Goal: Task Accomplishment & Management: Use online tool/utility

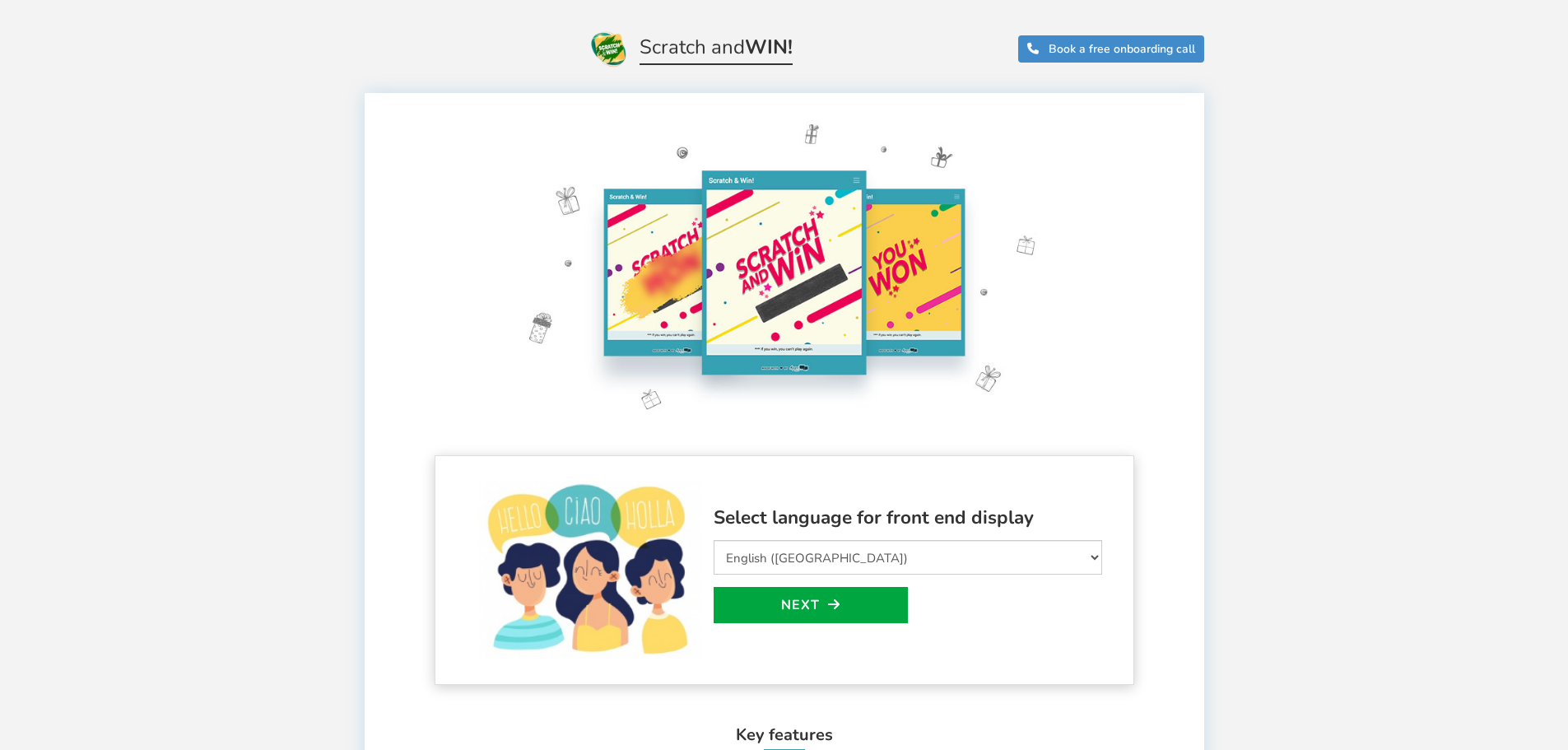
click at [788, 263] on img at bounding box center [784, 272] width 612 height 325
click at [825, 564] on select "Select Language Afrikaans Arabic Azerbaijani Belarusian Bulgarian Bengali Bosni…" at bounding box center [907, 558] width 388 height 35
select select "pt_BR"
click at [713, 540] on select "Select Language Afrikaans Arabic Azerbaijani Belarusian Bulgarian Bengali Bosni…" at bounding box center [907, 558] width 388 height 35
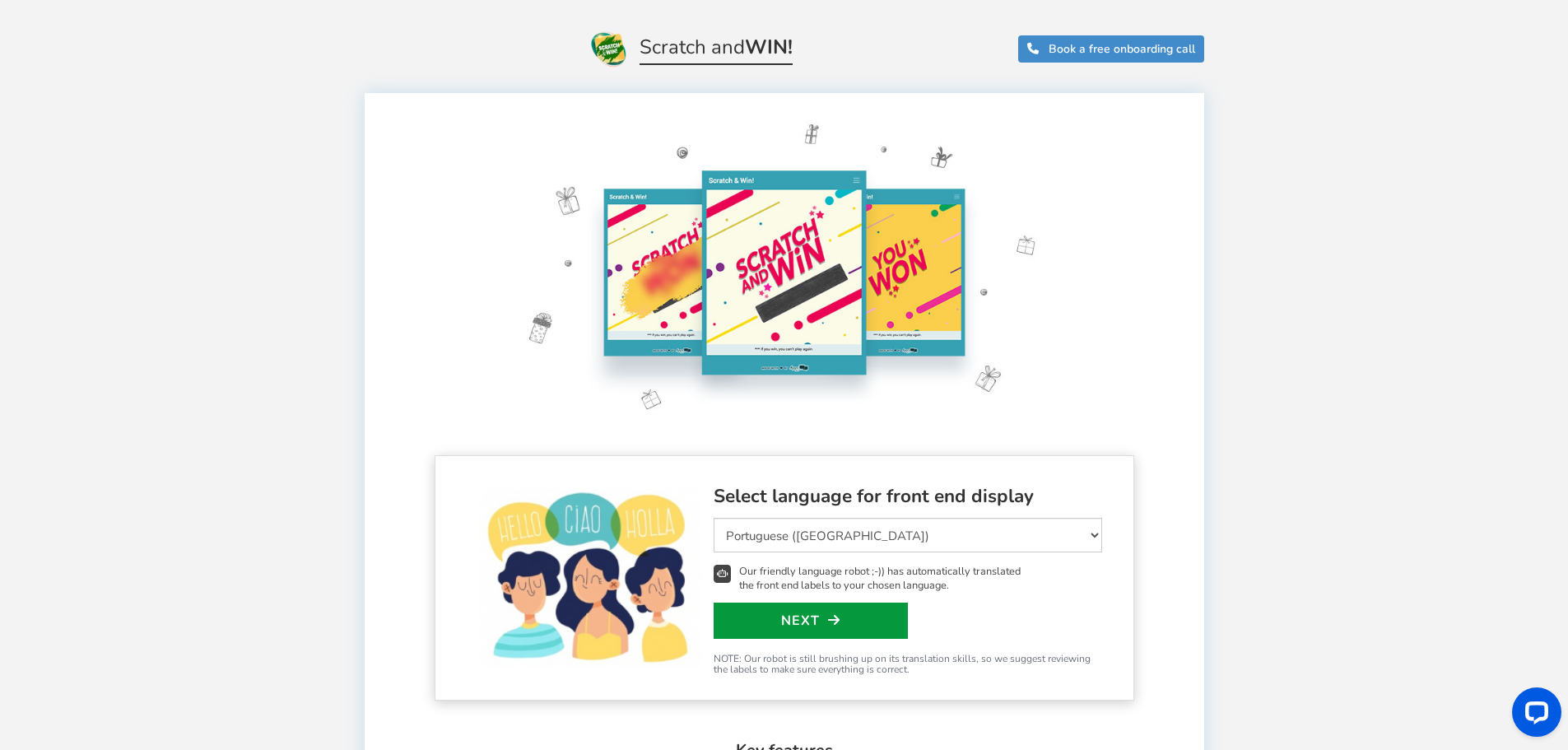
click at [825, 624] on link "Next" at bounding box center [810, 621] width 194 height 36
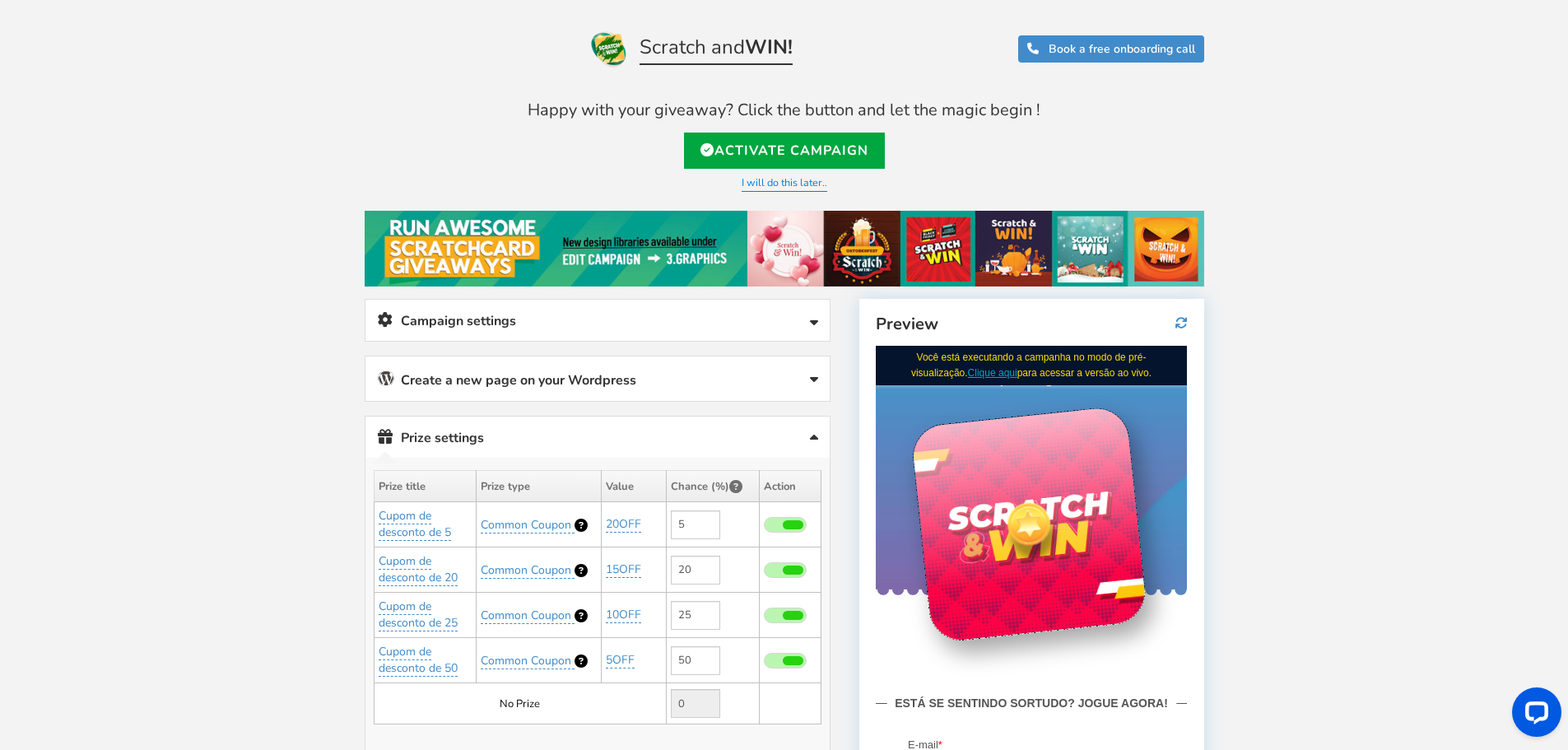
scroll to position [64, 0]
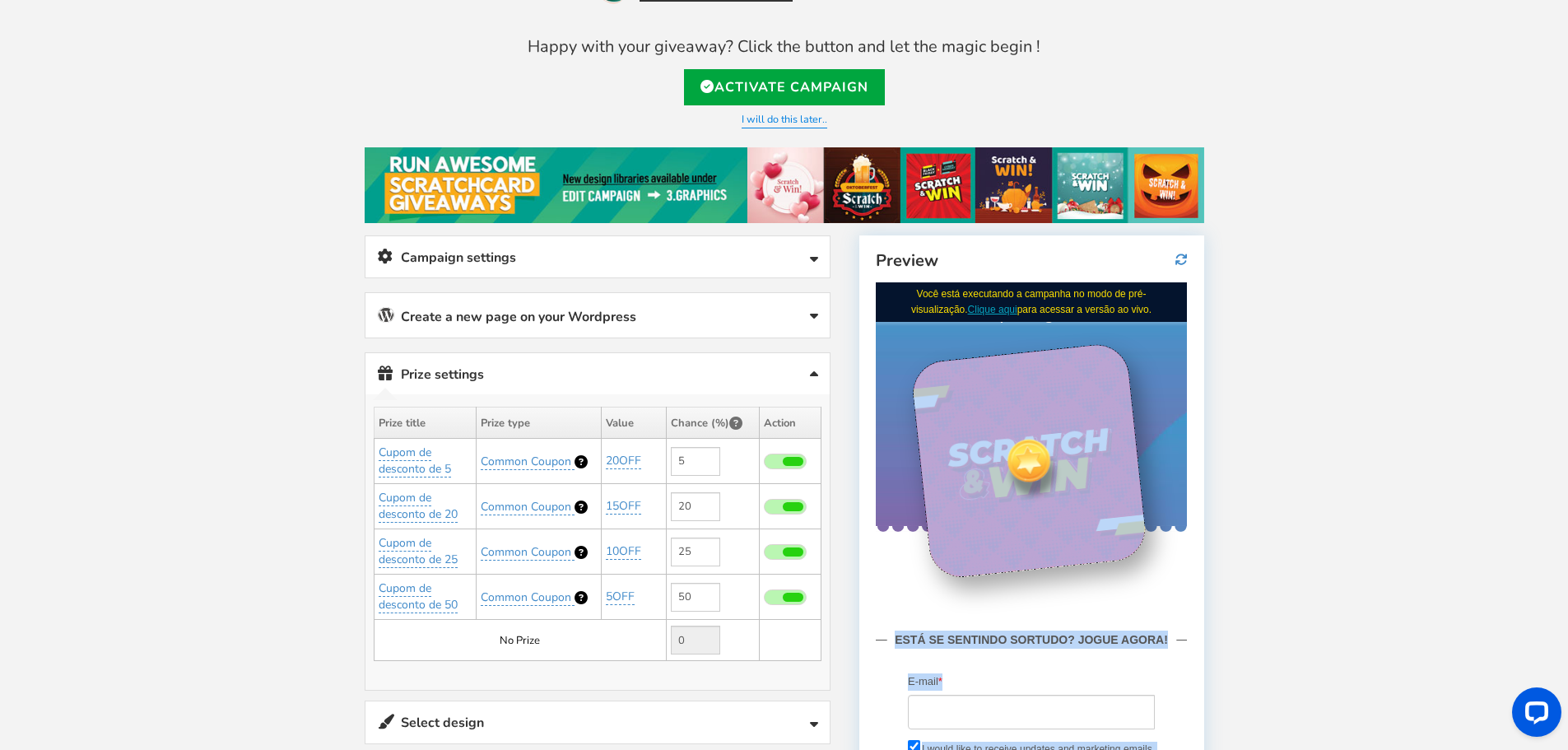
drag, startPoint x: 1028, startPoint y: 462, endPoint x: 1280, endPoint y: 496, distance: 254.3
click at [1186, 496] on html "Você está executando a campanha no modo de pré-visualização. Clique aqui para a…" at bounding box center [1030, 596] width 311 height 629
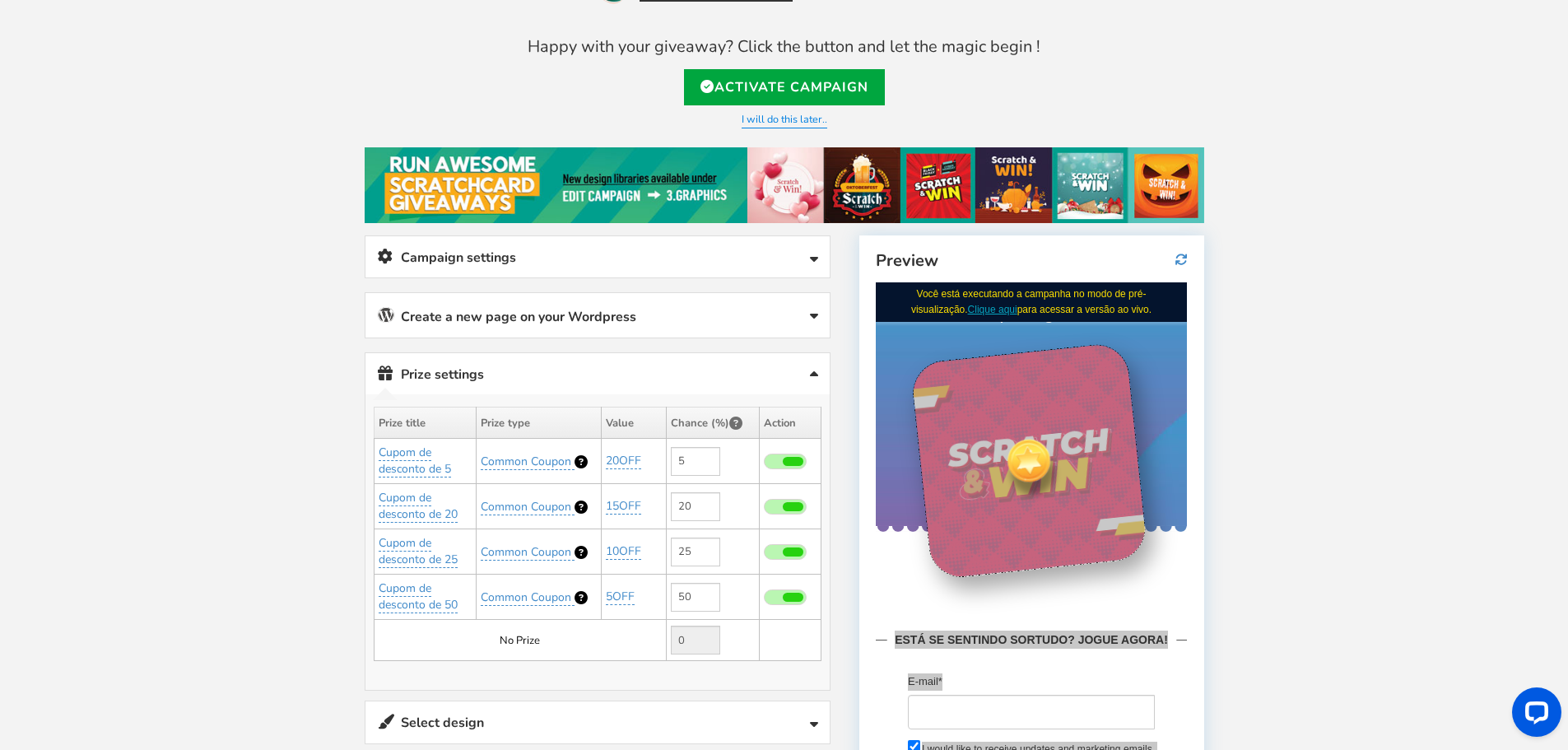
click at [1322, 500] on div "Welcome to Scratch and WIN! Select language for front end display Select Langua…" at bounding box center [784, 593] width 1568 height 1178
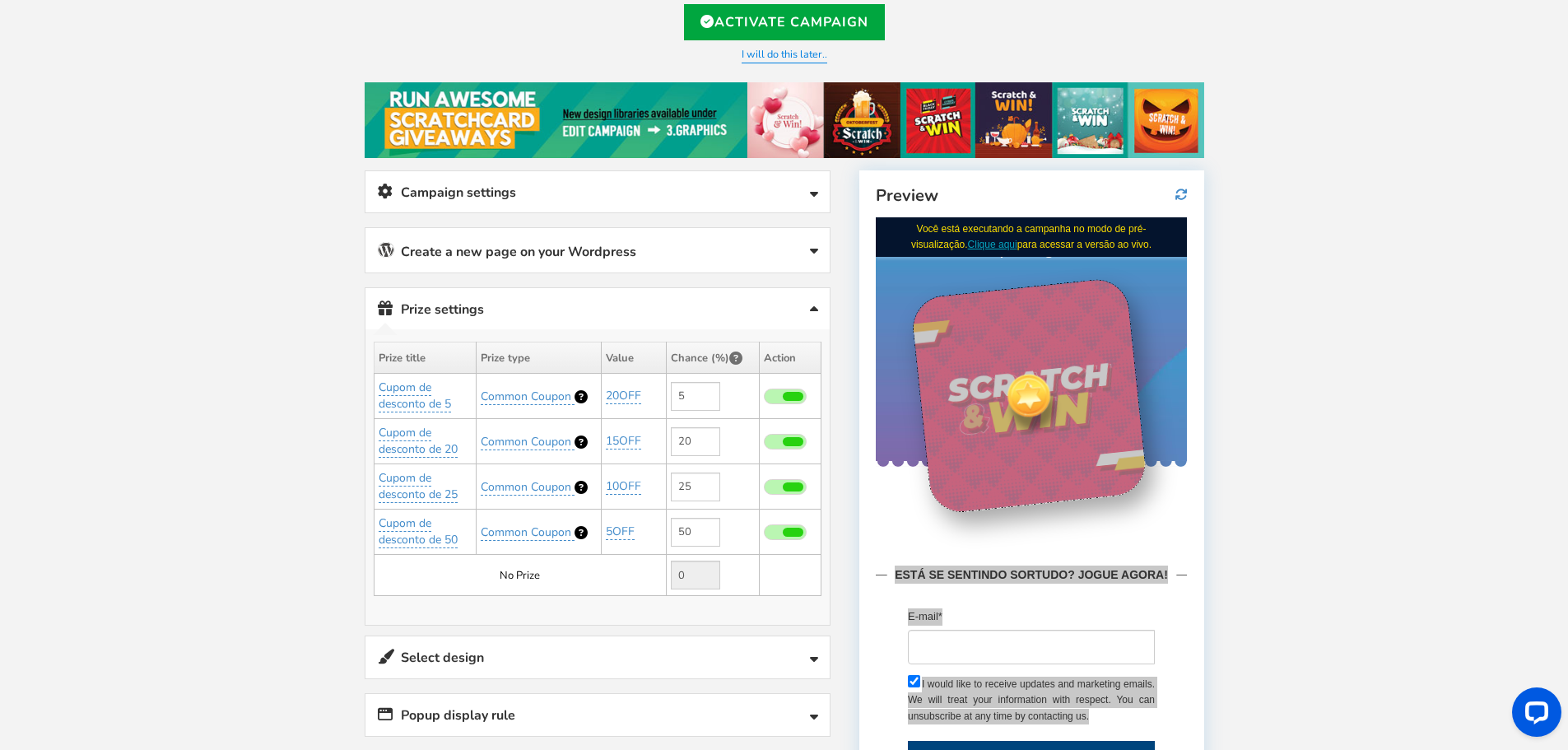
scroll to position [228, 0]
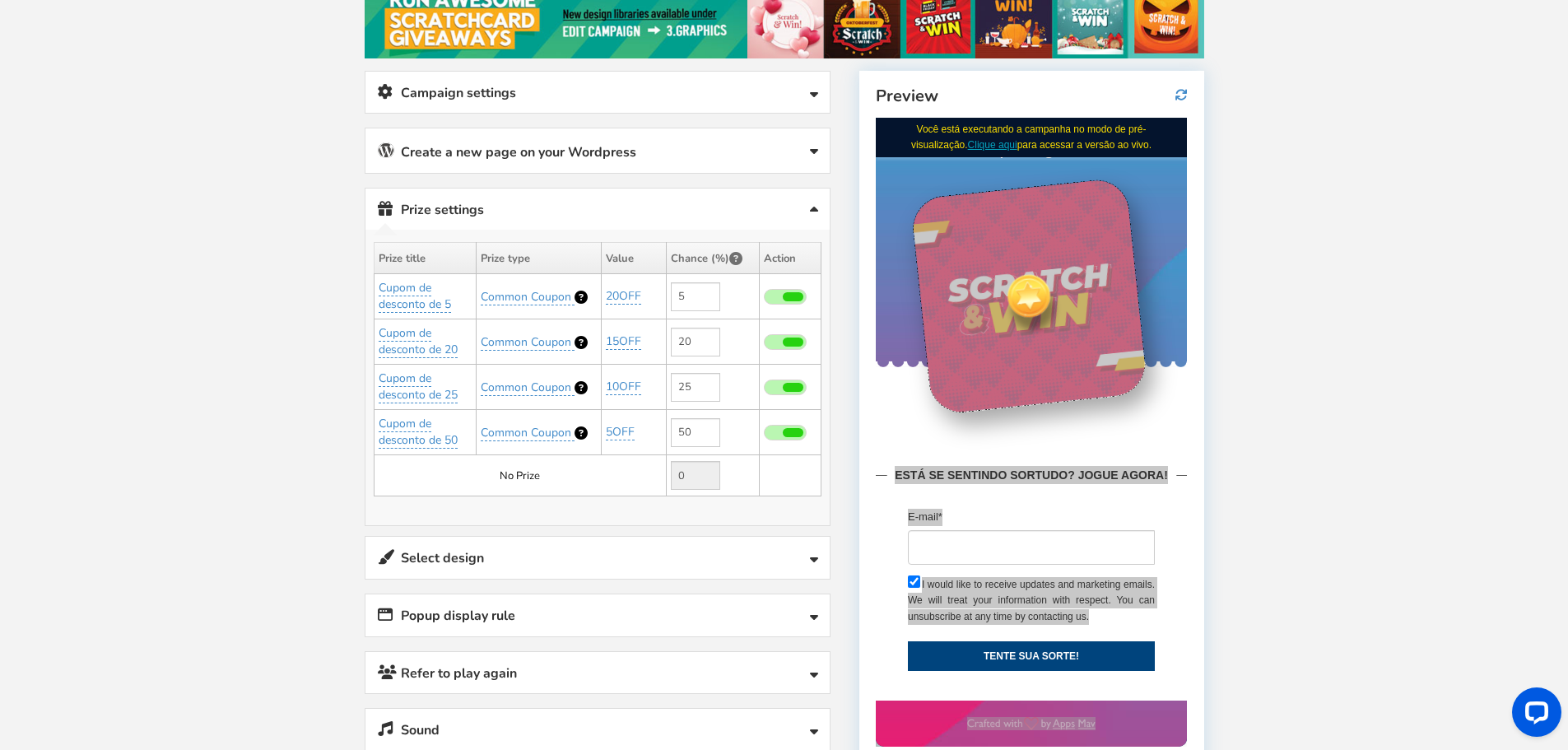
click at [1314, 492] on div "Welcome to Scratch and WIN! Select language for front end display Select Langua…" at bounding box center [784, 429] width 1568 height 1178
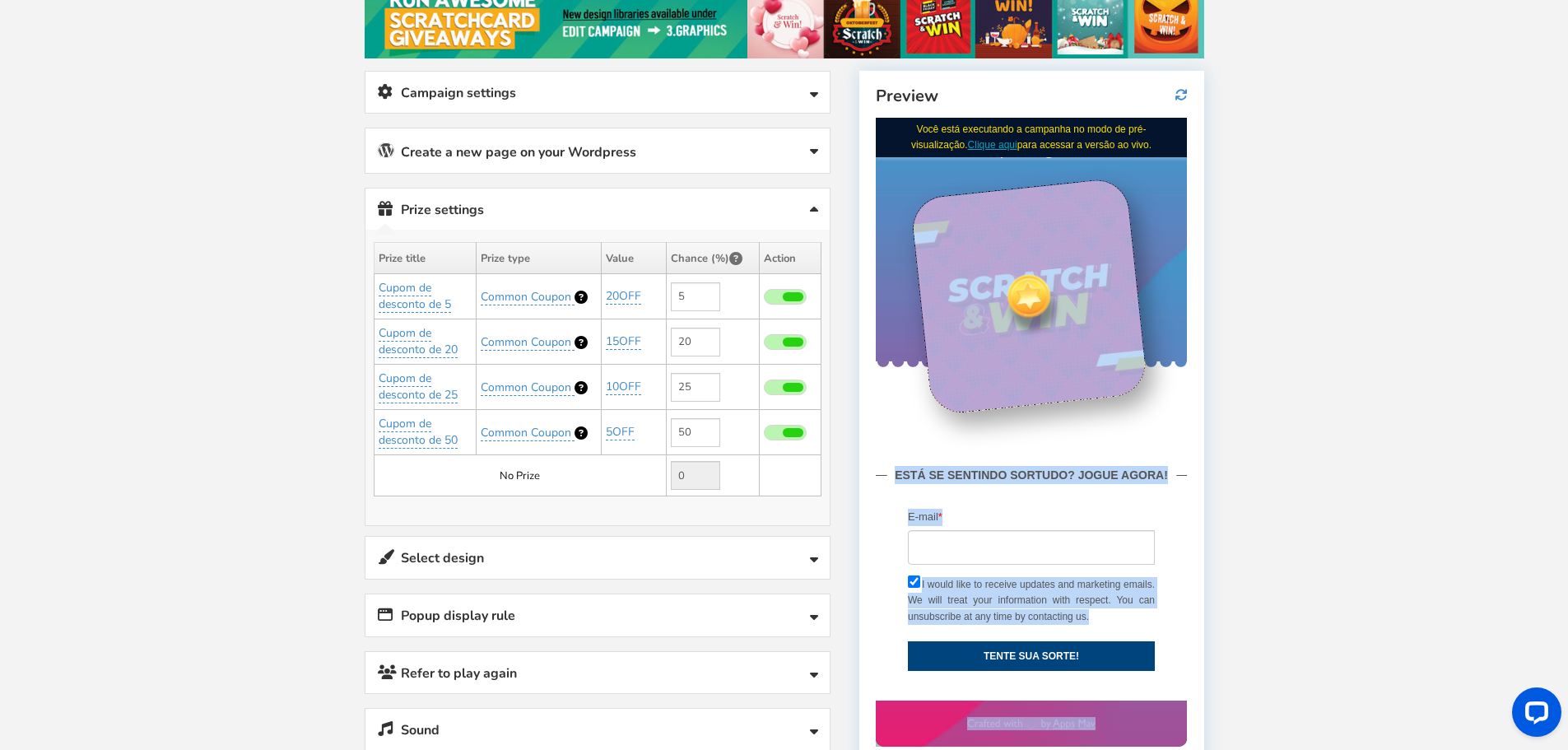
click at [1053, 450] on div "ESTÁ SE SENTINDO SORTUDO? JOGUE AGORA! Facebook Twitter Fazer Login com o Googl…" at bounding box center [1030, 568] width 311 height 264
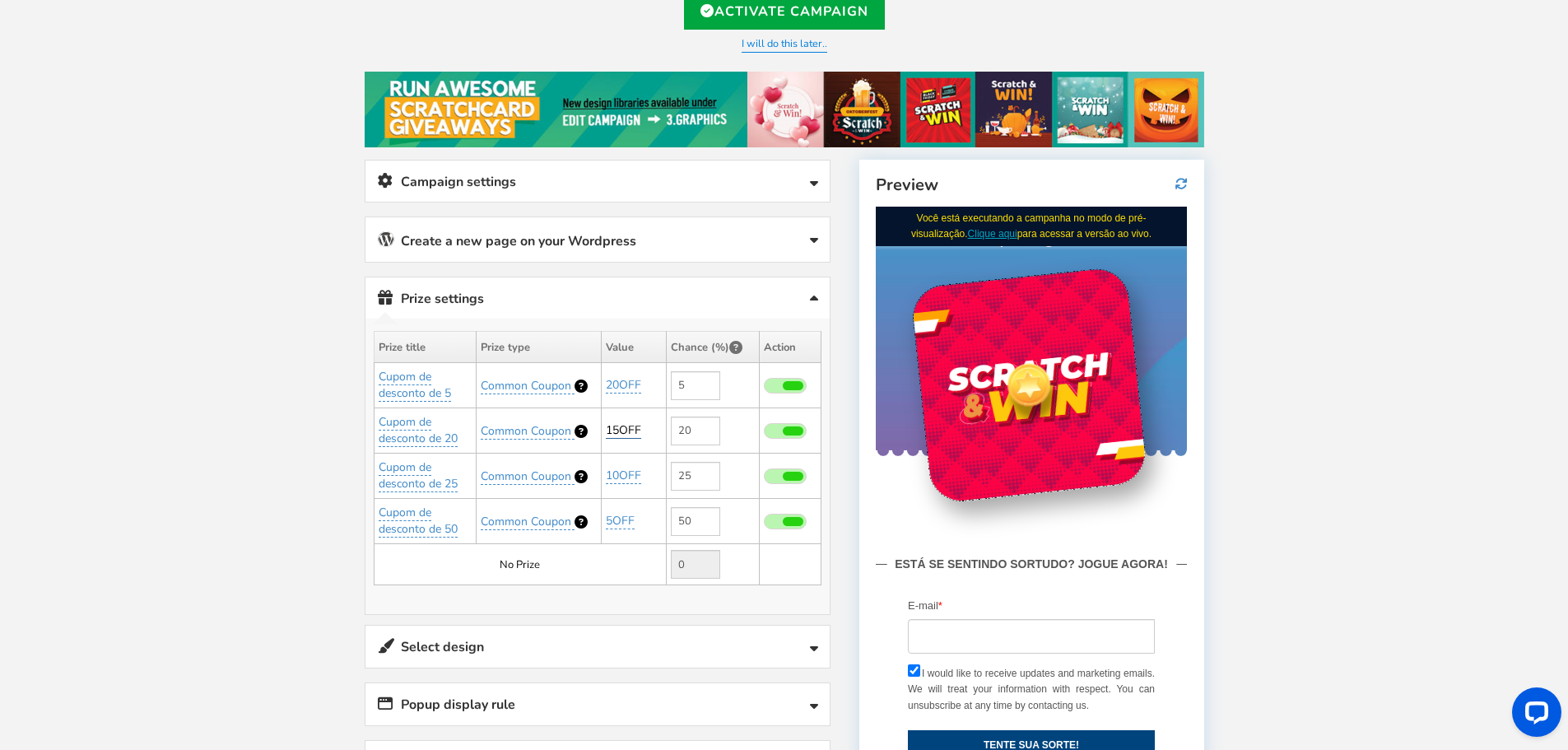
scroll to position [87, 0]
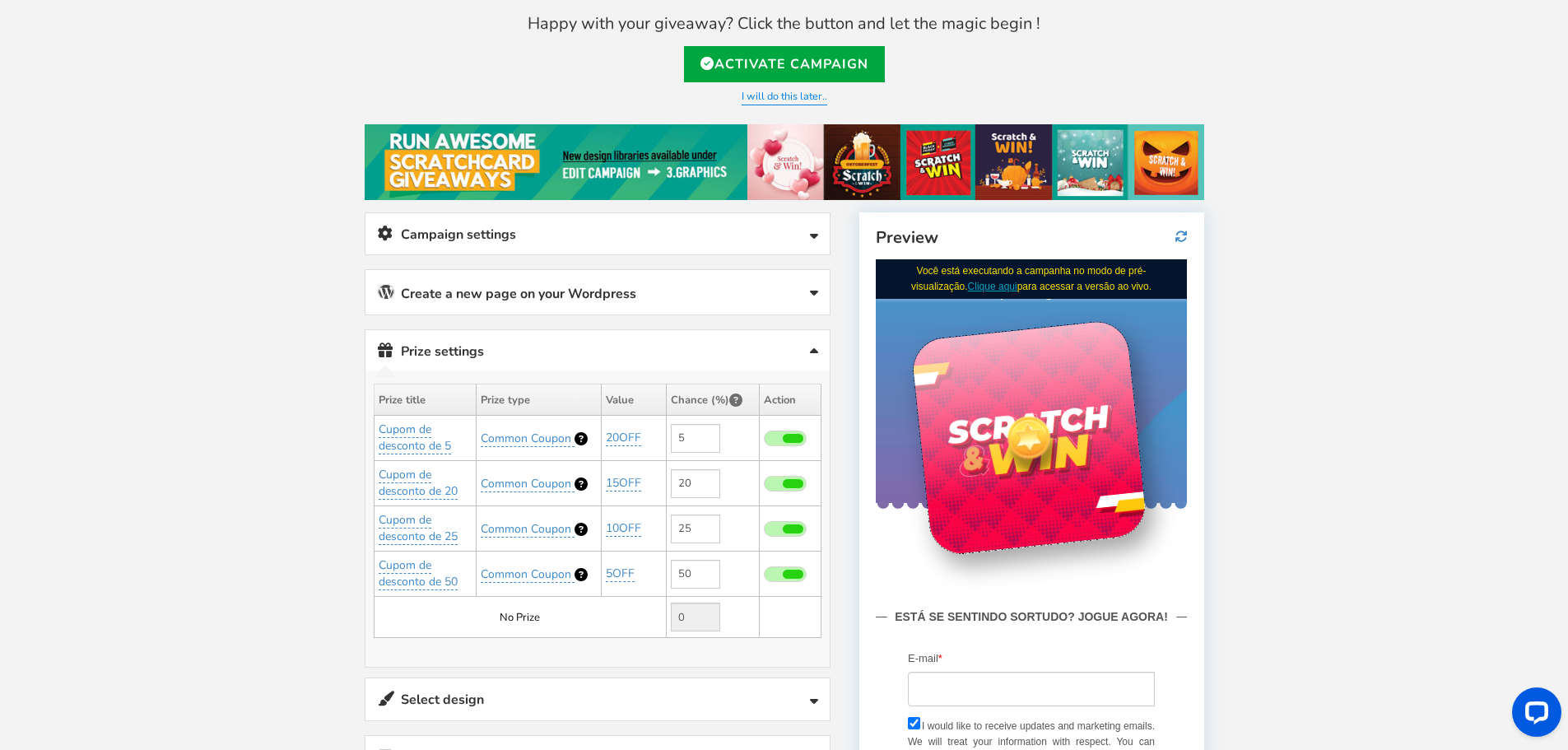
click at [1005, 436] on div at bounding box center [1028, 437] width 57 height 57
drag, startPoint x: 1037, startPoint y: 431, endPoint x: 1020, endPoint y: 429, distance: 17.1
click at [1016, 431] on div at bounding box center [1028, 437] width 57 height 57
click at [1033, 437] on div at bounding box center [1028, 437] width 57 height 57
click at [1033, 435] on div at bounding box center [1028, 437] width 57 height 57
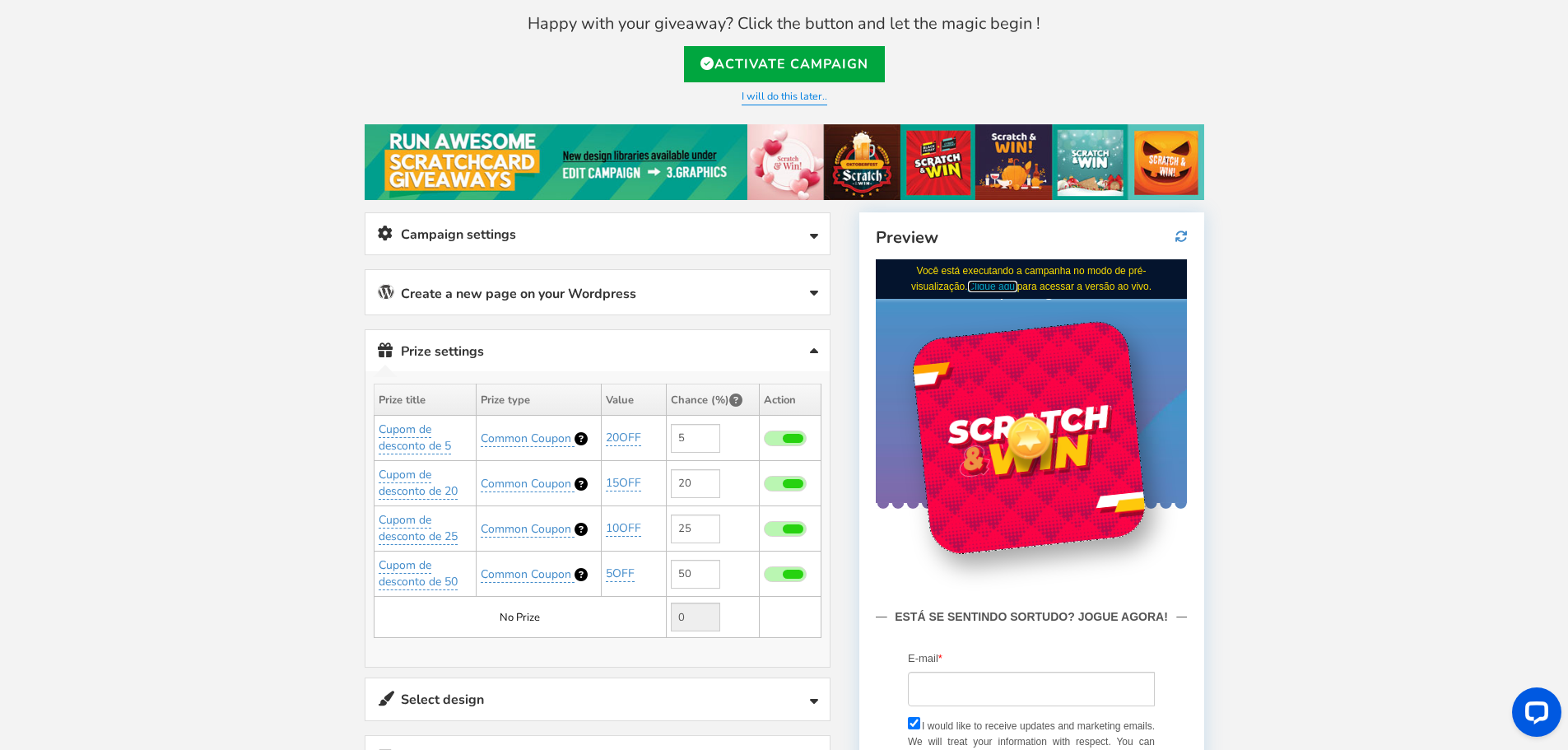
click at [968, 285] on link "Clique aqui" at bounding box center [992, 285] width 49 height 12
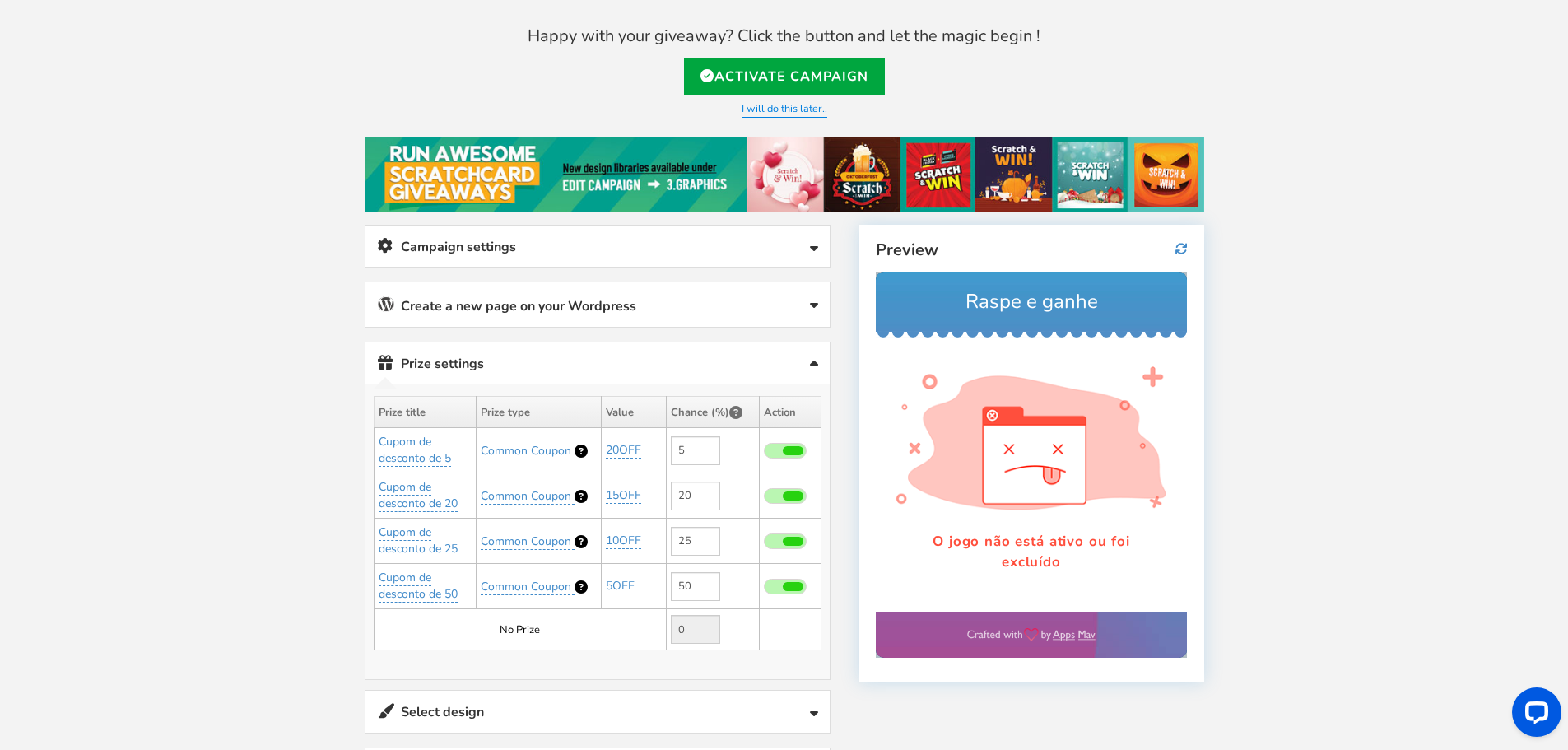
scroll to position [65, 0]
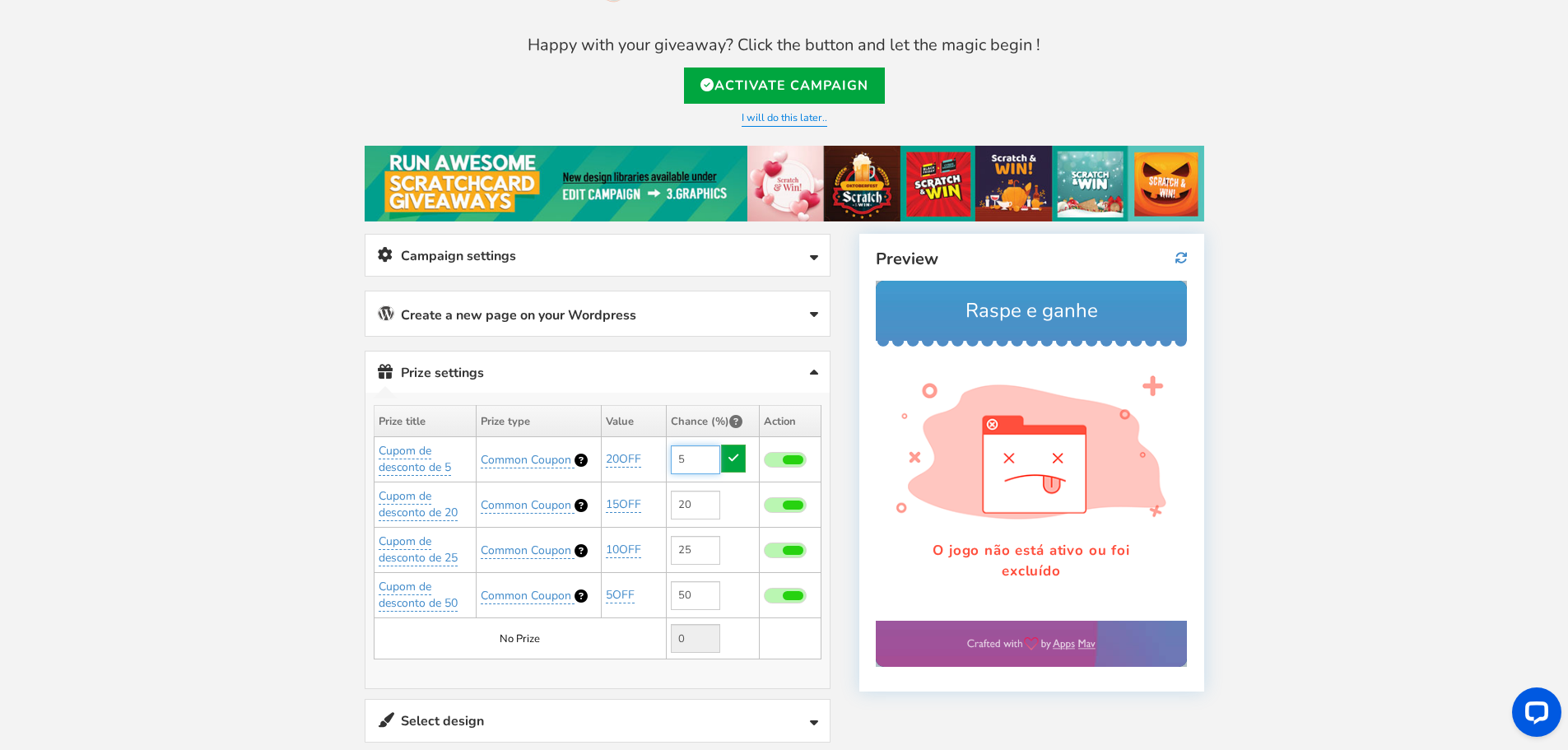
click at [701, 450] on input "5" at bounding box center [695, 460] width 49 height 29
click at [694, 501] on input "20" at bounding box center [695, 505] width 49 height 29
click at [689, 555] on input "25" at bounding box center [695, 550] width 49 height 29
click at [698, 591] on input "50" at bounding box center [695, 596] width 49 height 29
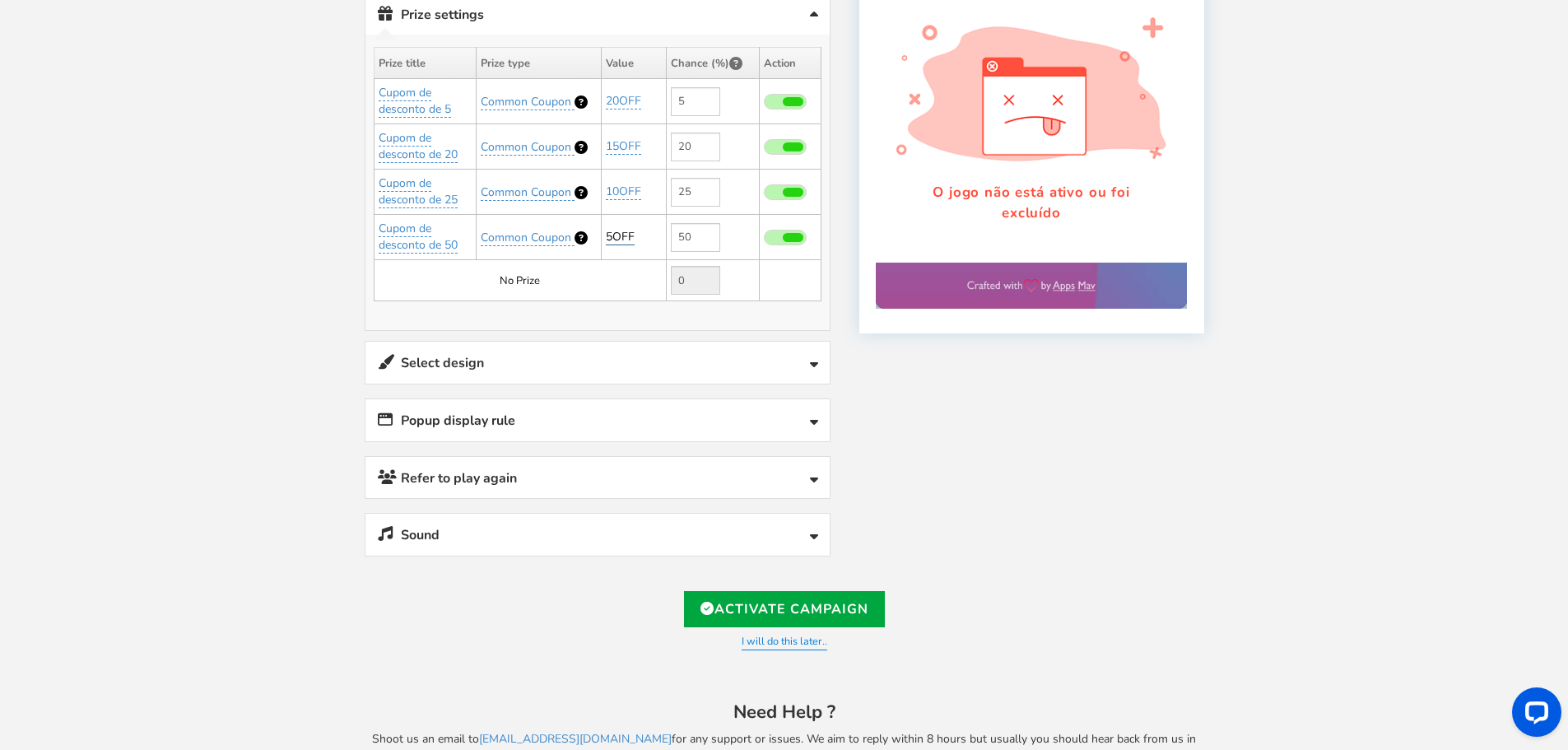
scroll to position [472, 0]
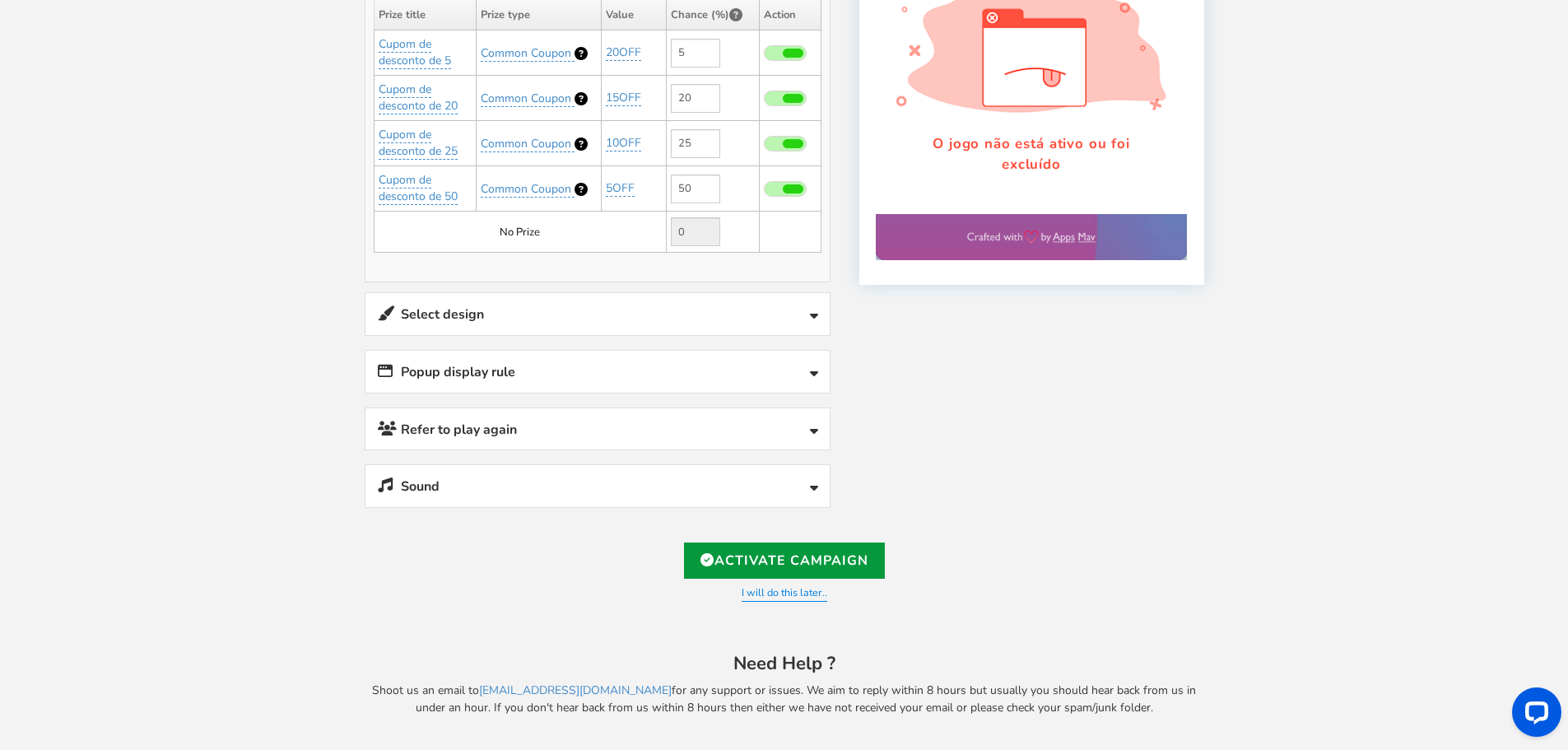
click at [859, 560] on link "Activate Campaign" at bounding box center [784, 560] width 200 height 36
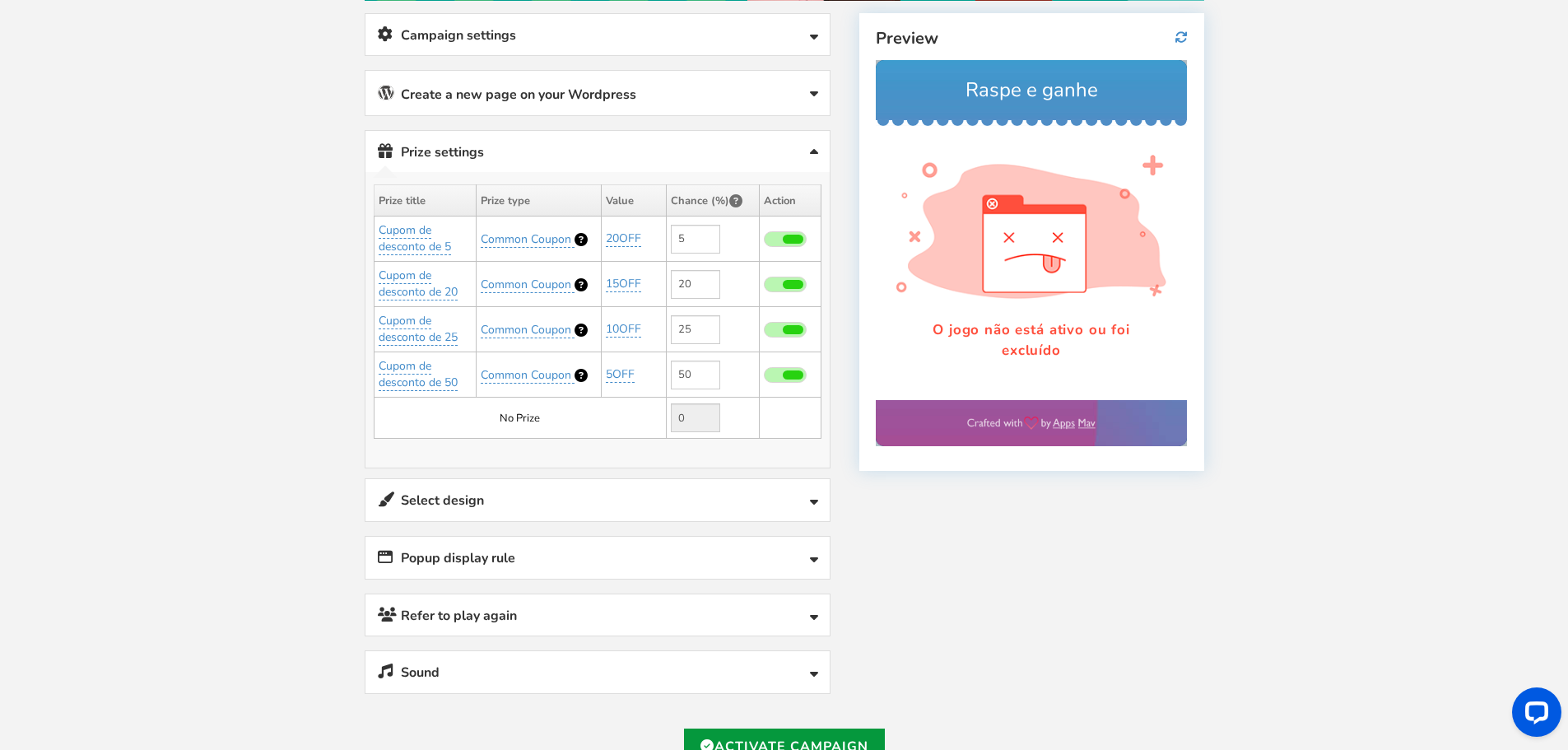
scroll to position [142, 0]
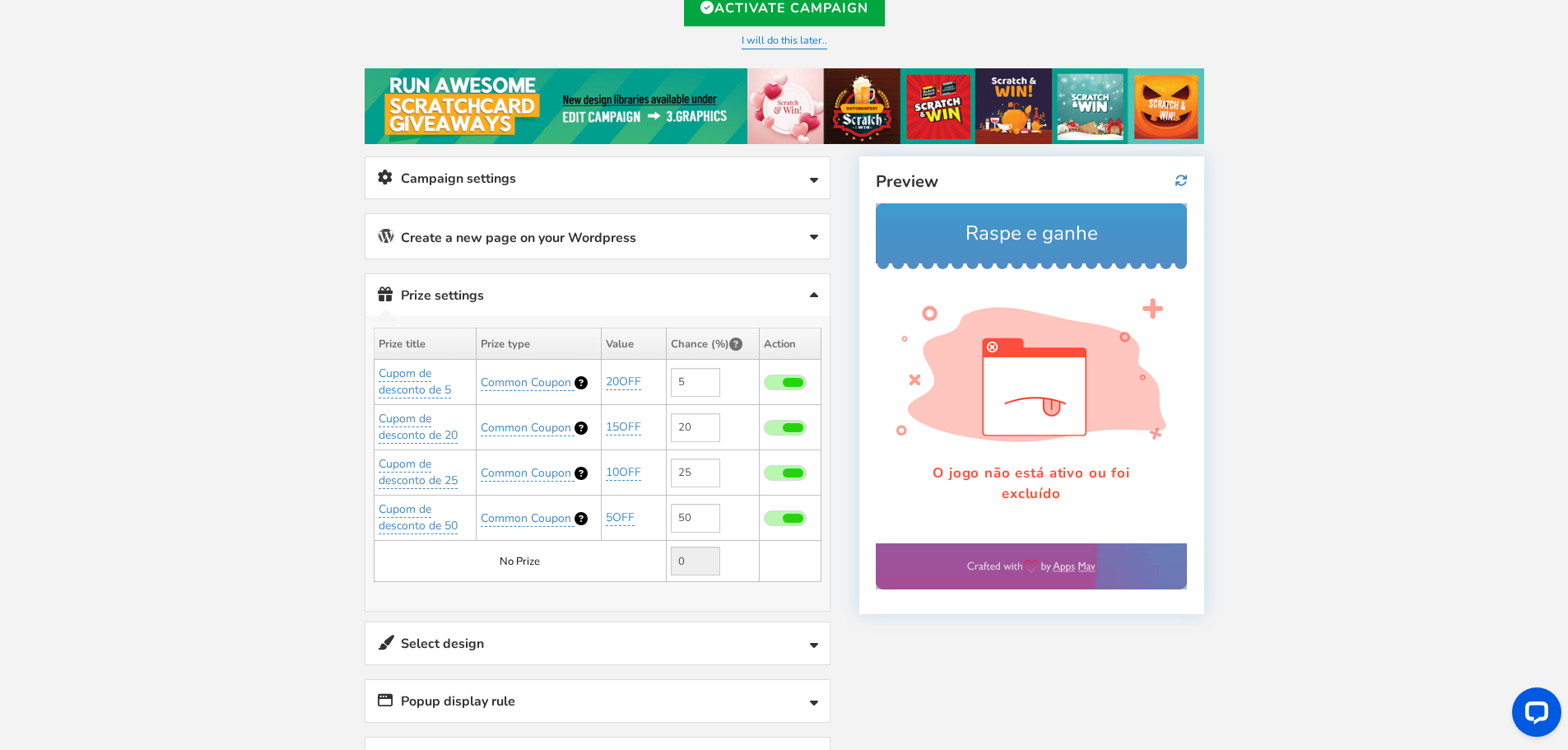
type input "[URL][DOMAIN_NAME]"
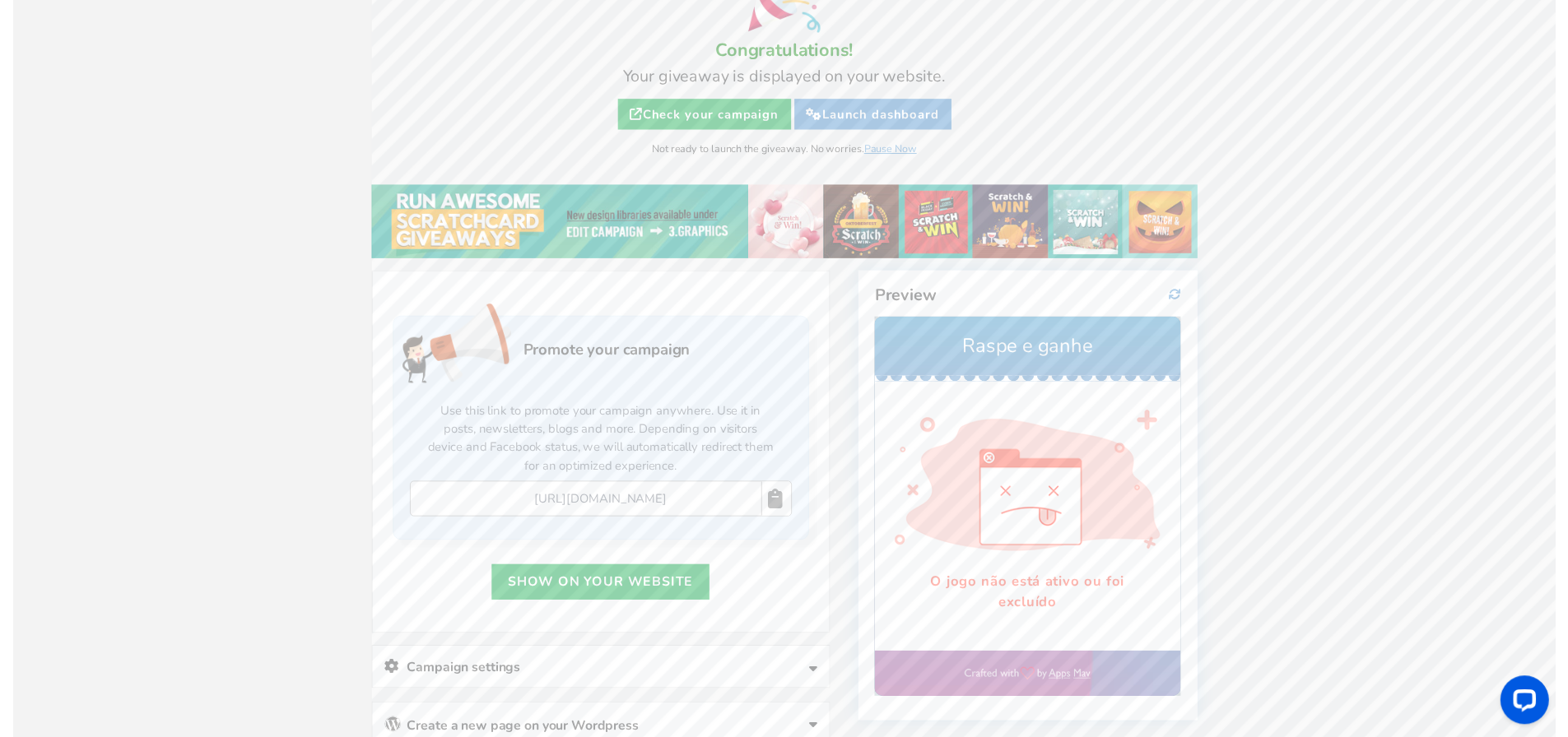
scroll to position [0, 0]
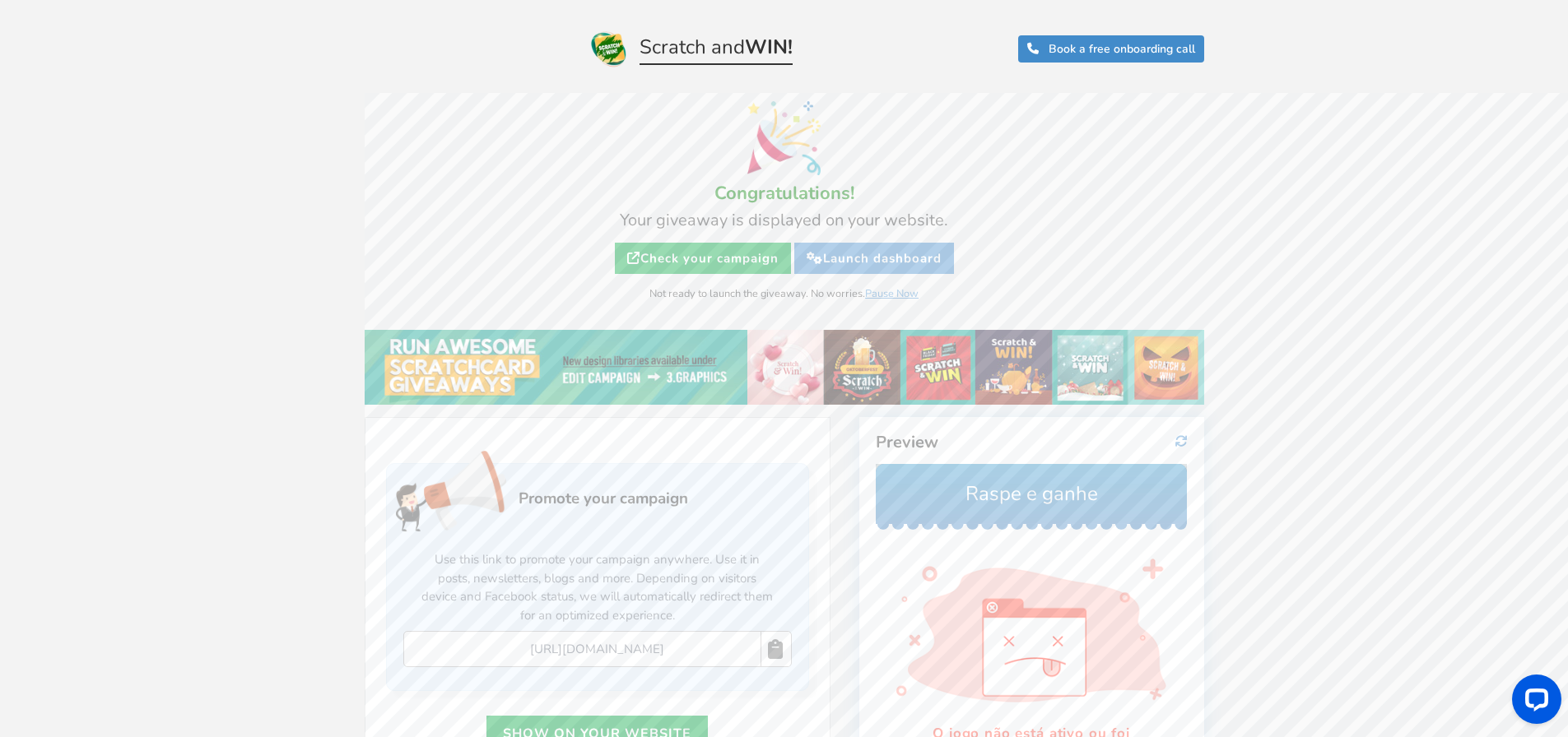
click at [1004, 230] on h4 "Your giveaway is displayed on your website." at bounding box center [784, 220] width 823 height 18
click at [1179, 440] on icon at bounding box center [1182, 442] width 13 height 13
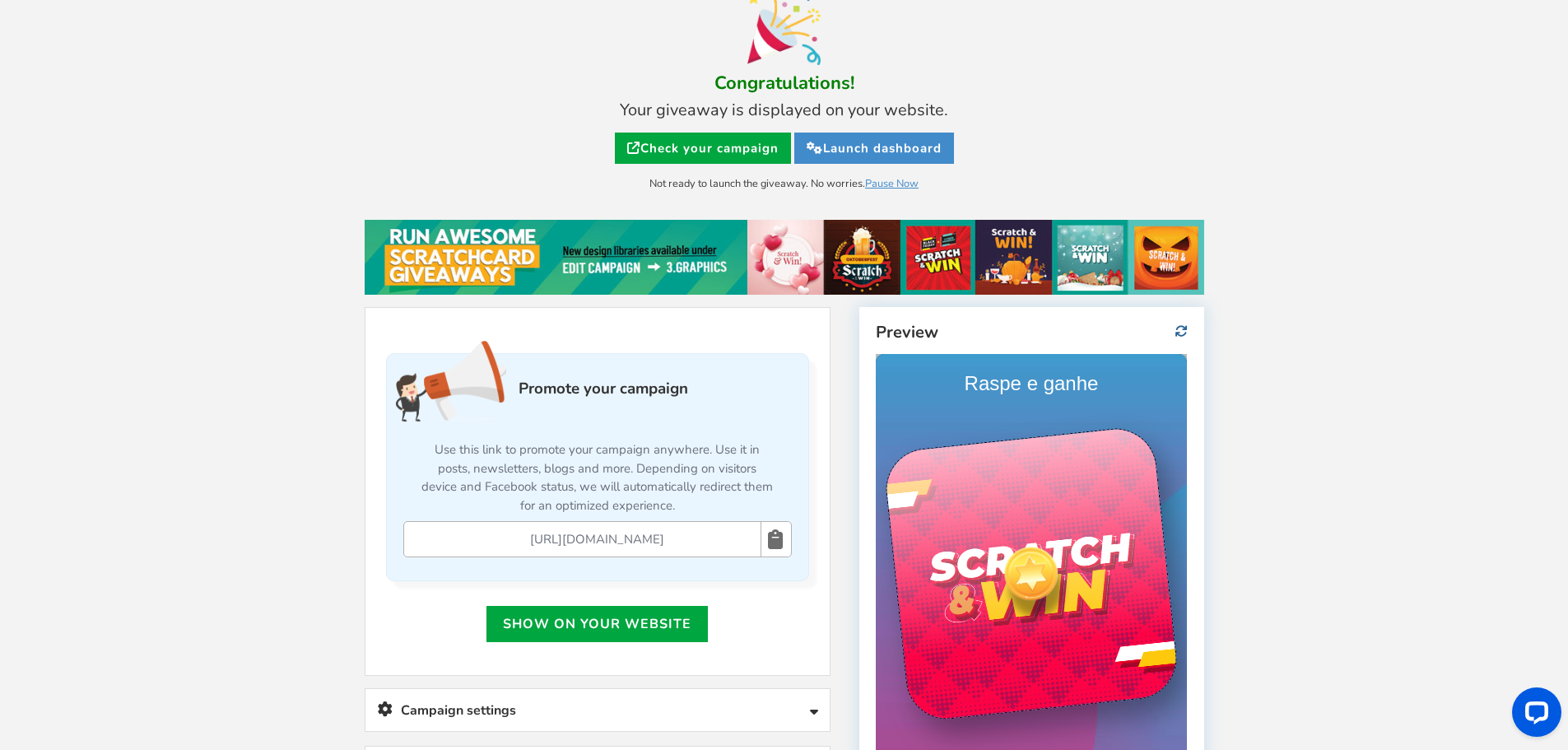
scroll to position [122, 0]
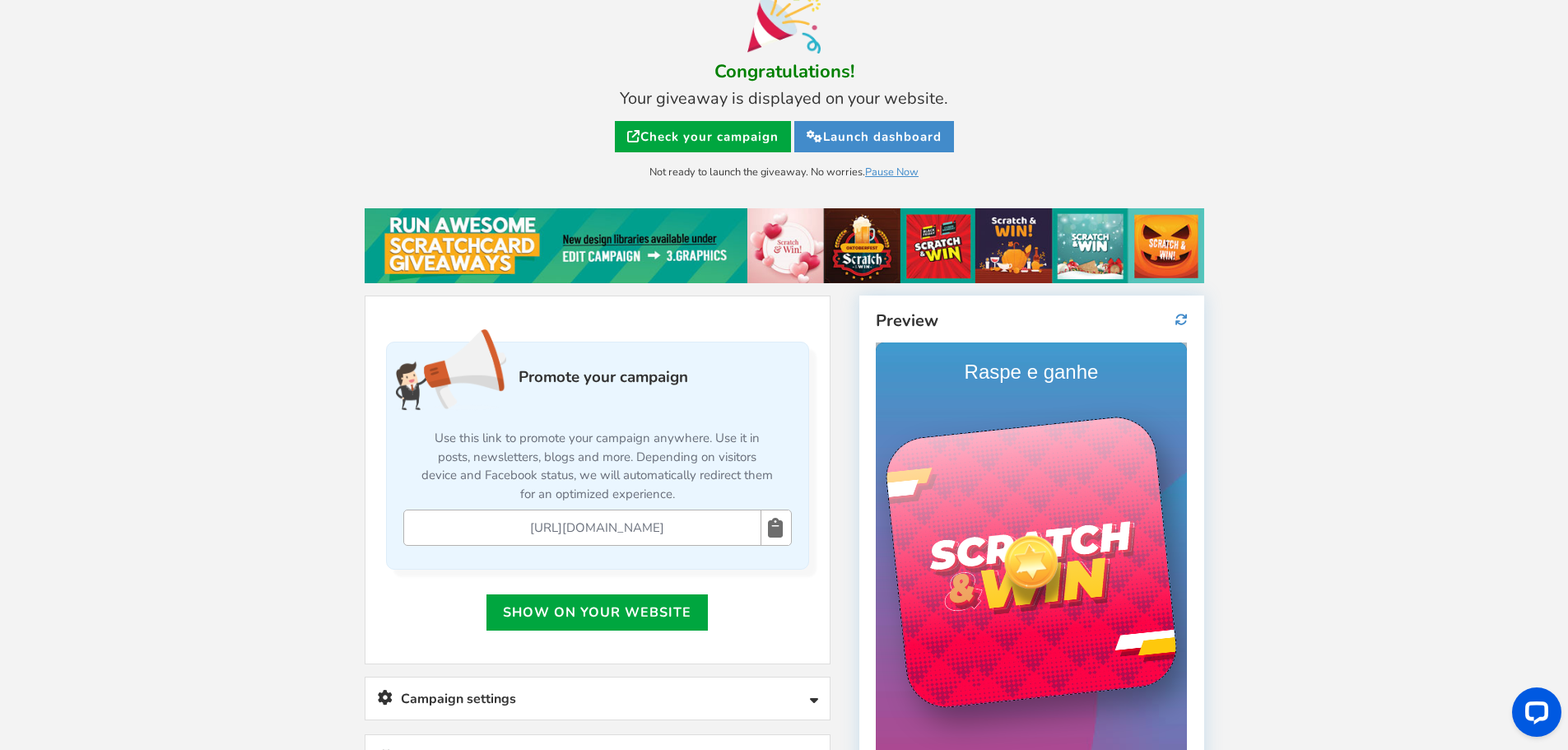
click at [1019, 544] on div at bounding box center [1030, 561] width 72 height 72
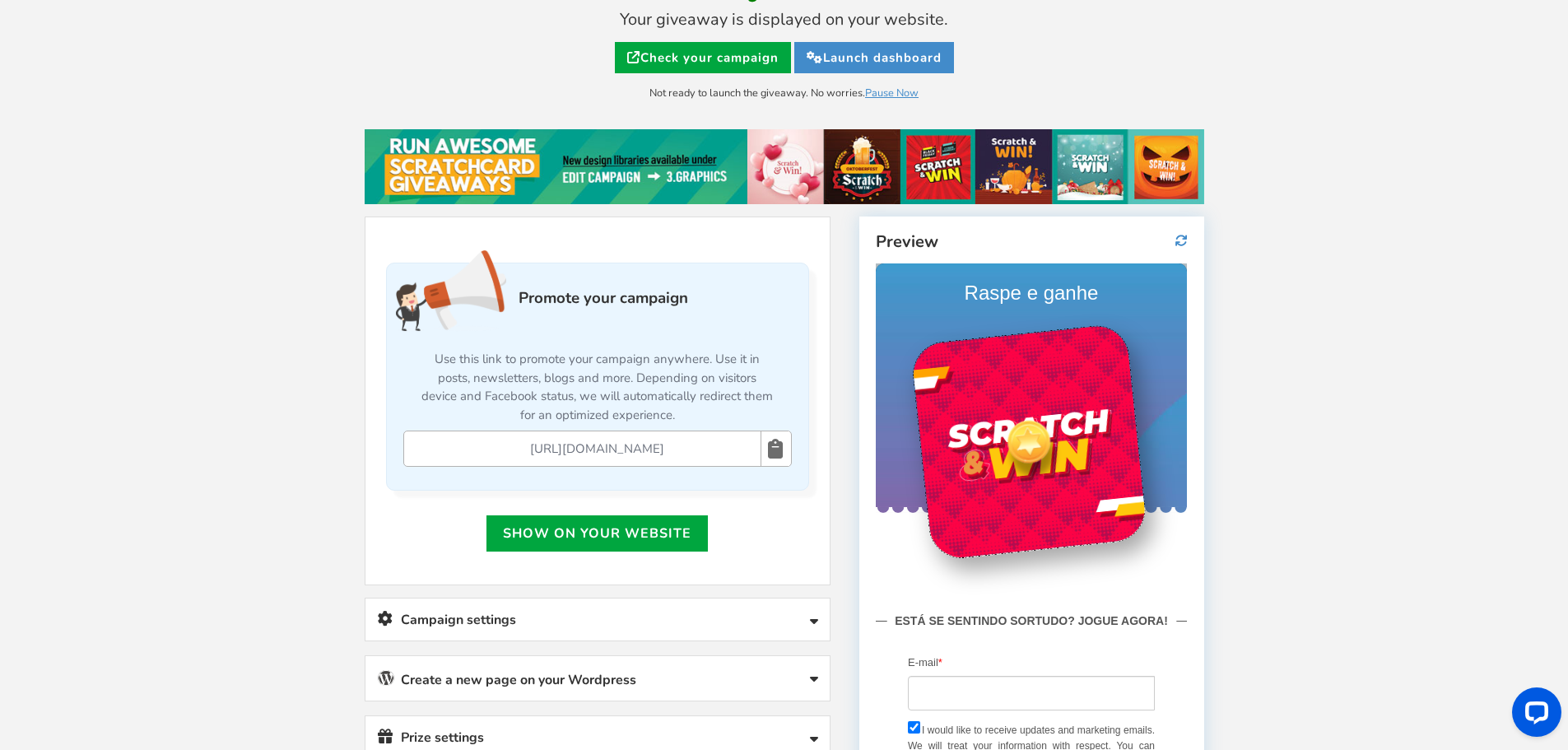
scroll to position [369, 0]
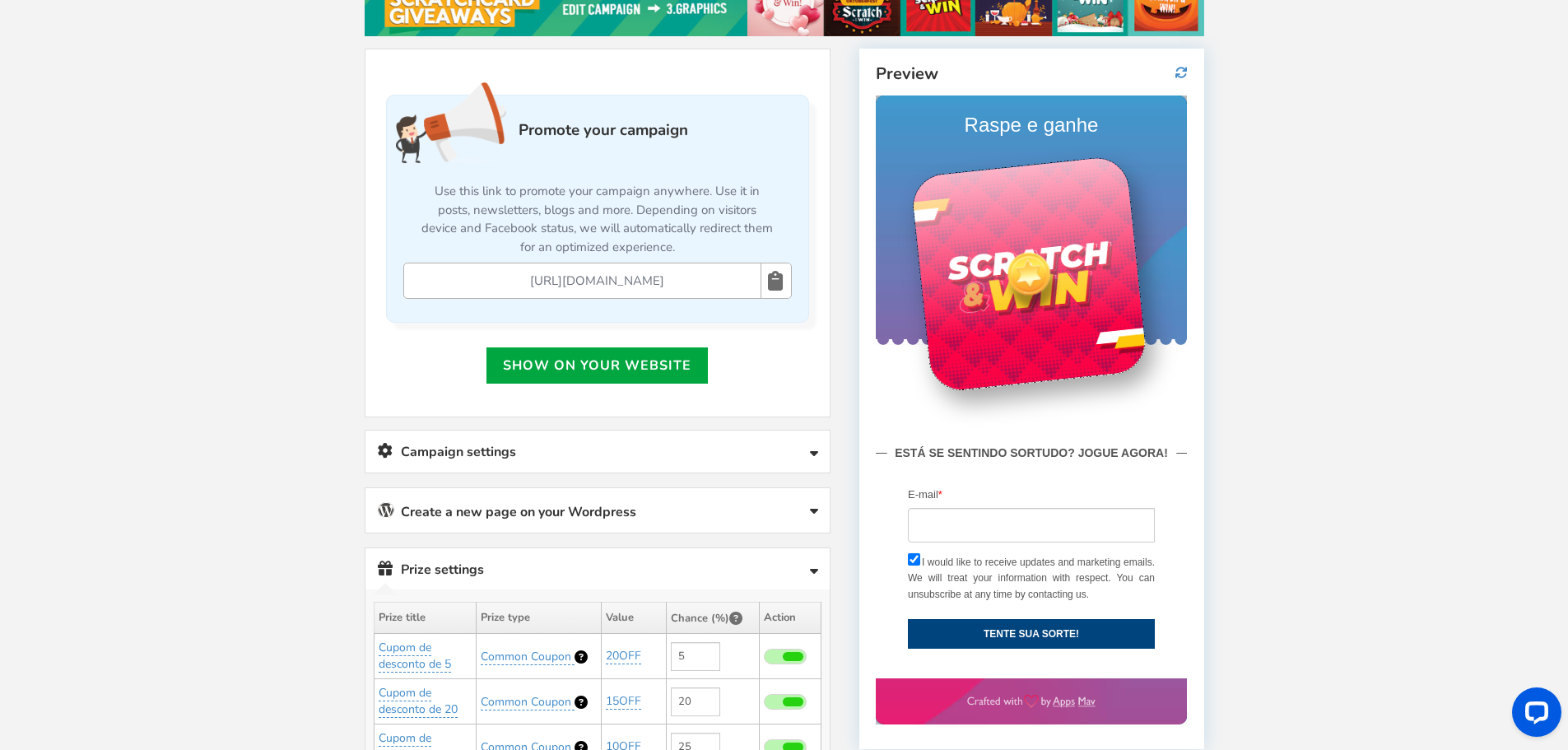
click at [1033, 268] on div at bounding box center [1028, 273] width 57 height 57
drag, startPoint x: 1033, startPoint y: 268, endPoint x: 1045, endPoint y: 217, distance: 52.4
click at [951, 191] on div at bounding box center [1029, 274] width 237 height 237
click at [1045, 221] on div at bounding box center [1029, 274] width 237 height 237
click at [1045, 222] on div at bounding box center [1029, 274] width 237 height 237
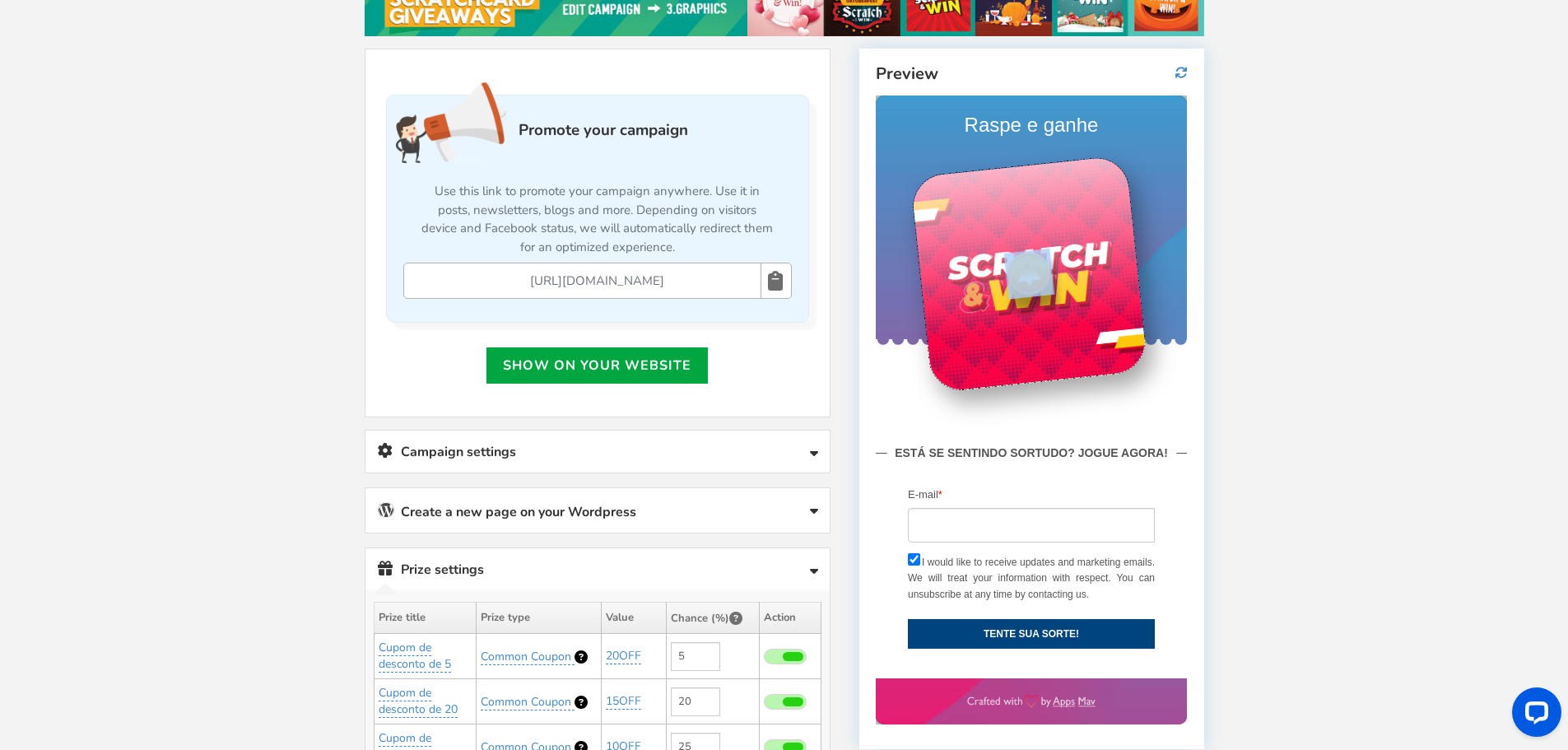
click at [1045, 222] on div at bounding box center [1029, 274] width 237 height 237
drag, startPoint x: 1048, startPoint y: 224, endPoint x: 1057, endPoint y: 226, distance: 9.2
click at [1049, 224] on div at bounding box center [1029, 274] width 237 height 237
click at [1079, 326] on div at bounding box center [1029, 274] width 237 height 237
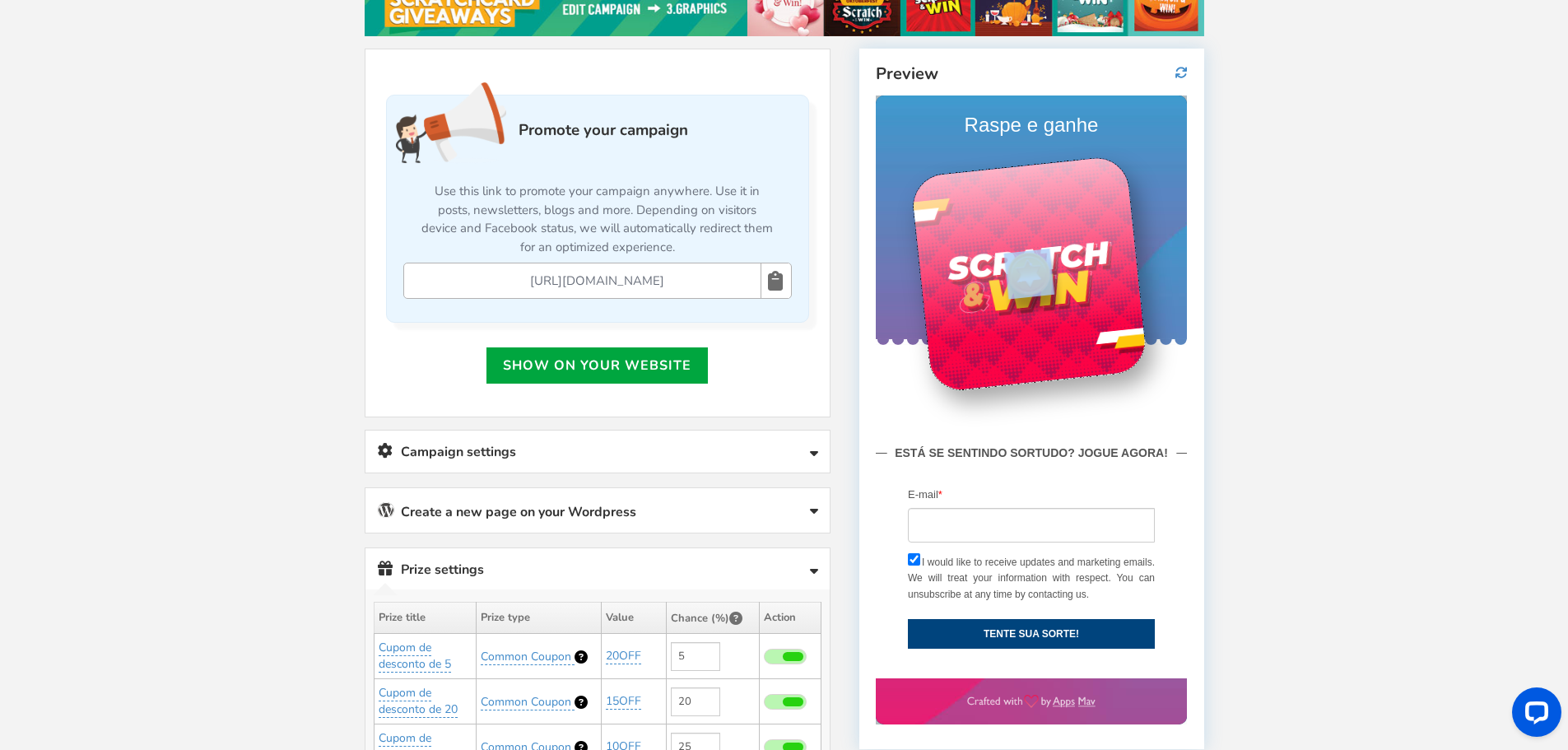
click at [1079, 327] on div at bounding box center [1029, 274] width 237 height 237
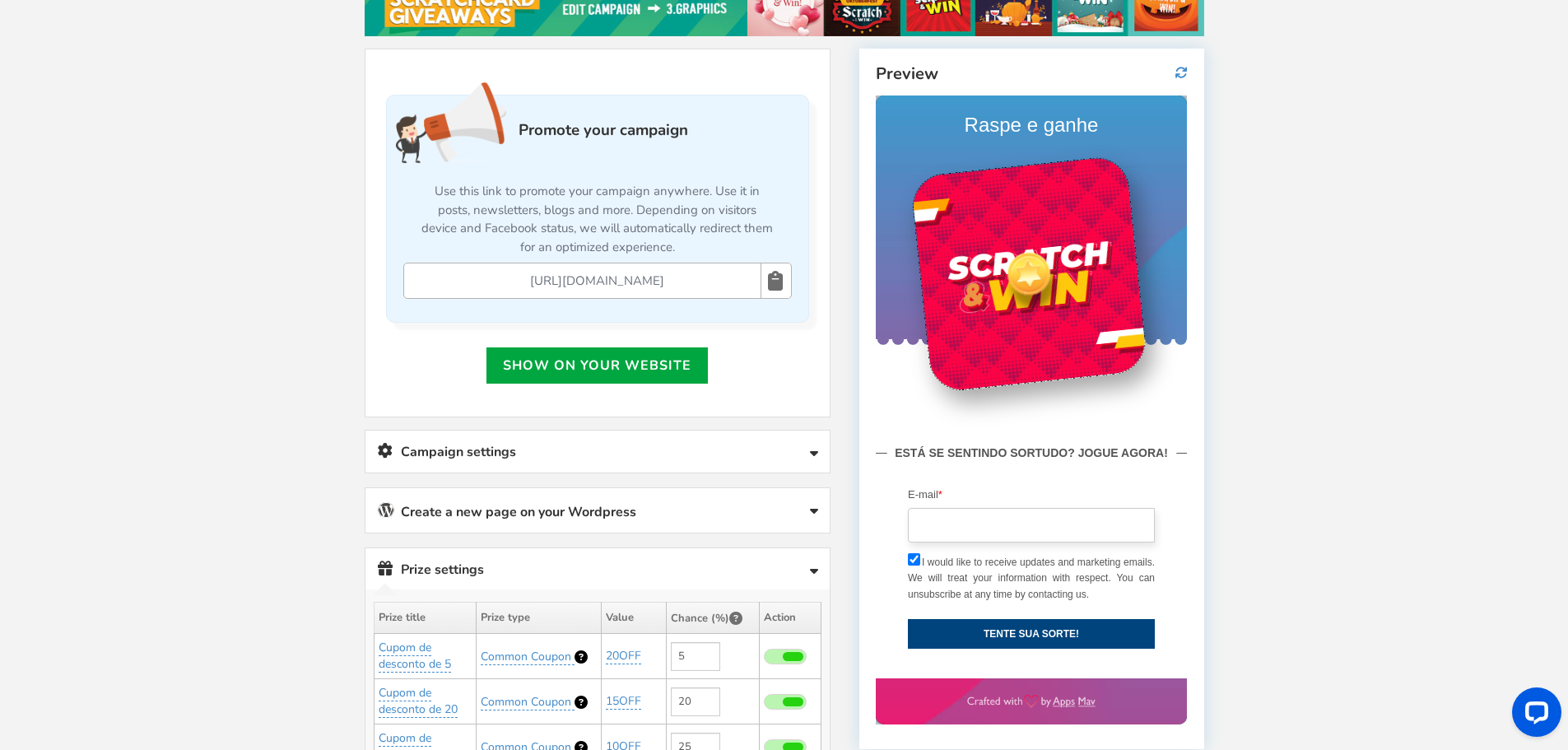
click at [1017, 539] on input "email" at bounding box center [1030, 525] width 247 height 35
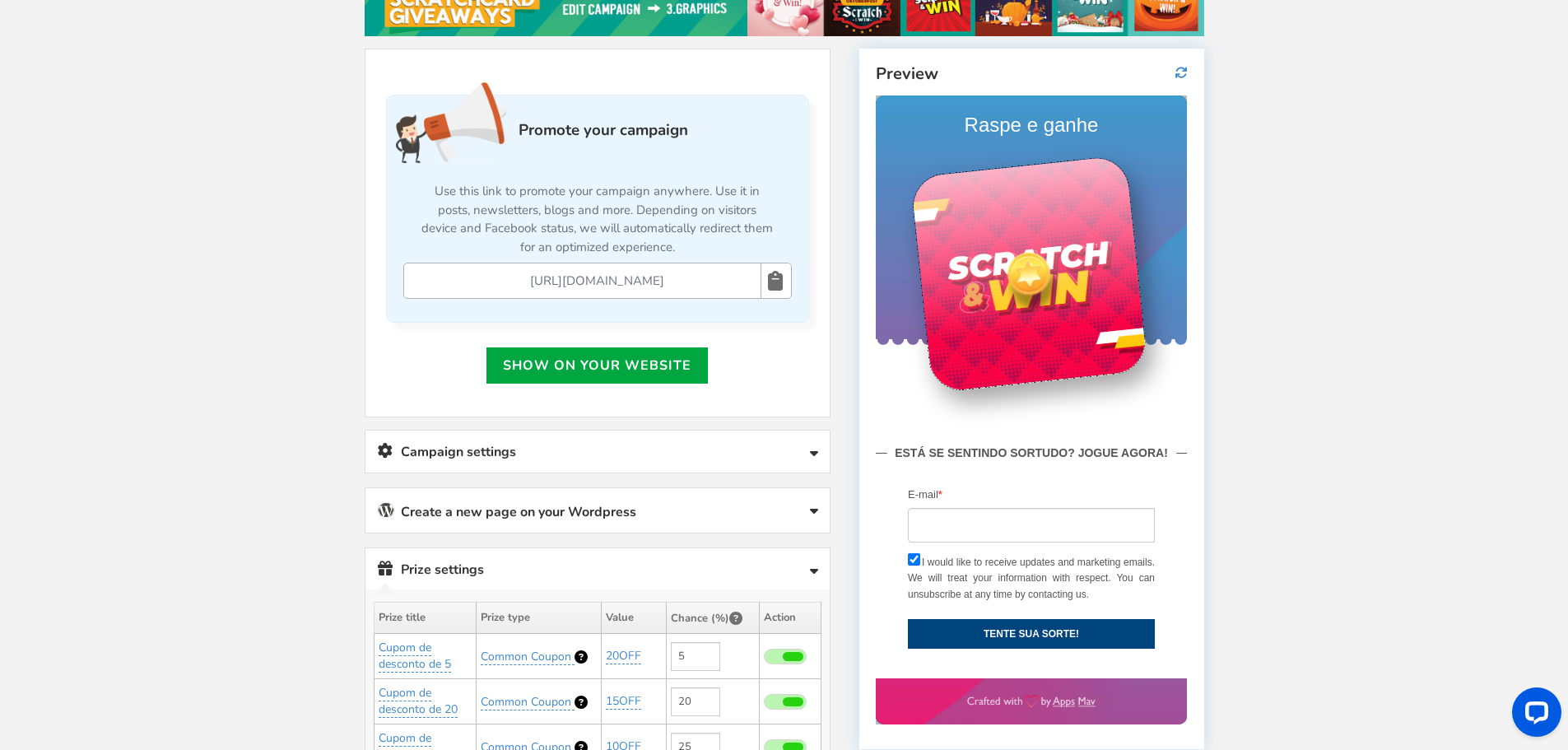
click at [1081, 262] on div at bounding box center [1029, 274] width 237 height 237
drag, startPoint x: 1043, startPoint y: 249, endPoint x: 1000, endPoint y: 272, distance: 48.8
click at [1000, 272] on div at bounding box center [1029, 274] width 237 height 237
drag, startPoint x: 1024, startPoint y: 276, endPoint x: 982, endPoint y: 276, distance: 42.0
click at [961, 299] on div at bounding box center [1029, 274] width 237 height 237
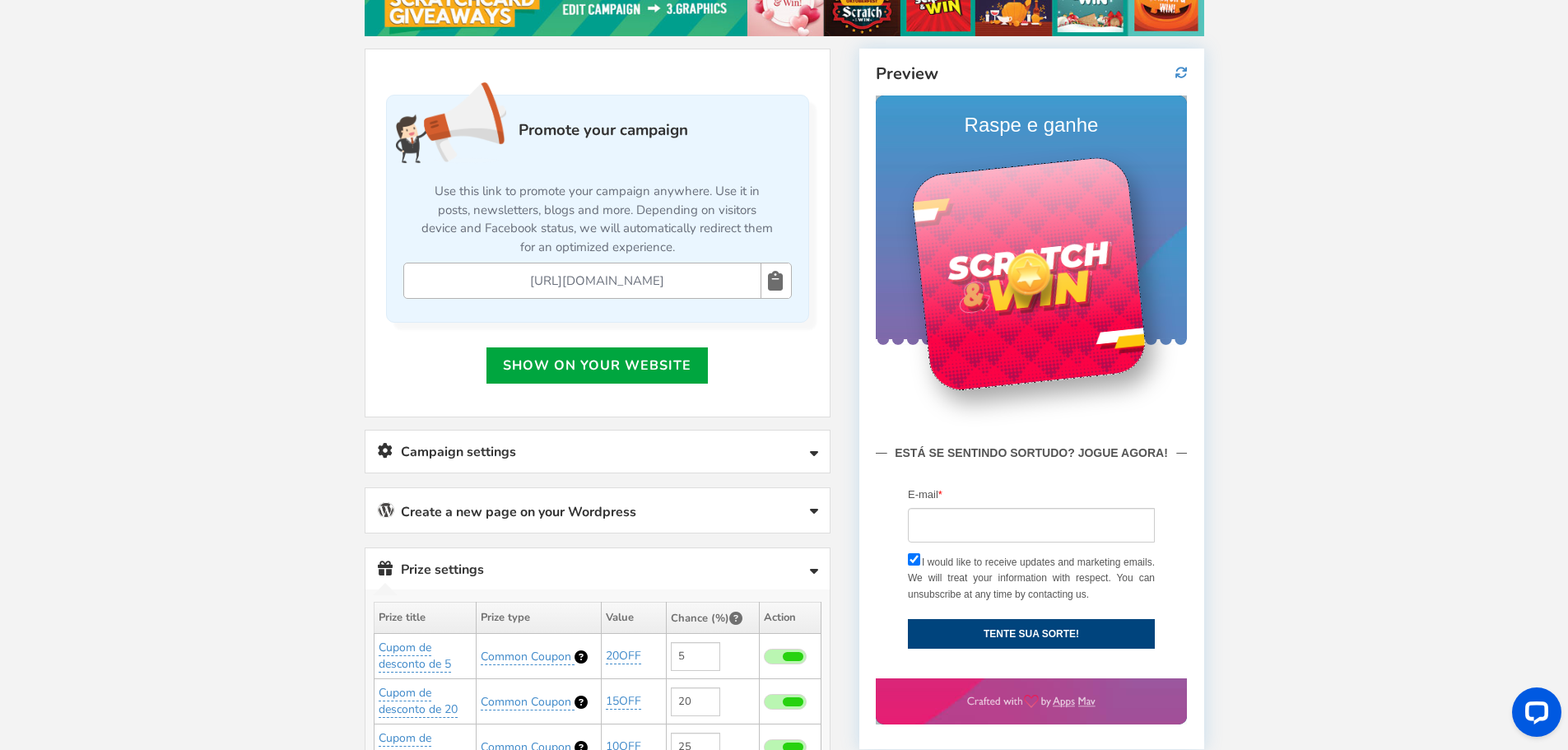
drag, startPoint x: 1035, startPoint y: 241, endPoint x: 1016, endPoint y: 316, distance: 77.4
click at [1016, 316] on div at bounding box center [1029, 274] width 237 height 237
click at [1077, 265] on div at bounding box center [1029, 274] width 237 height 237
drag, startPoint x: 1077, startPoint y: 265, endPoint x: 1041, endPoint y: 291, distance: 44.4
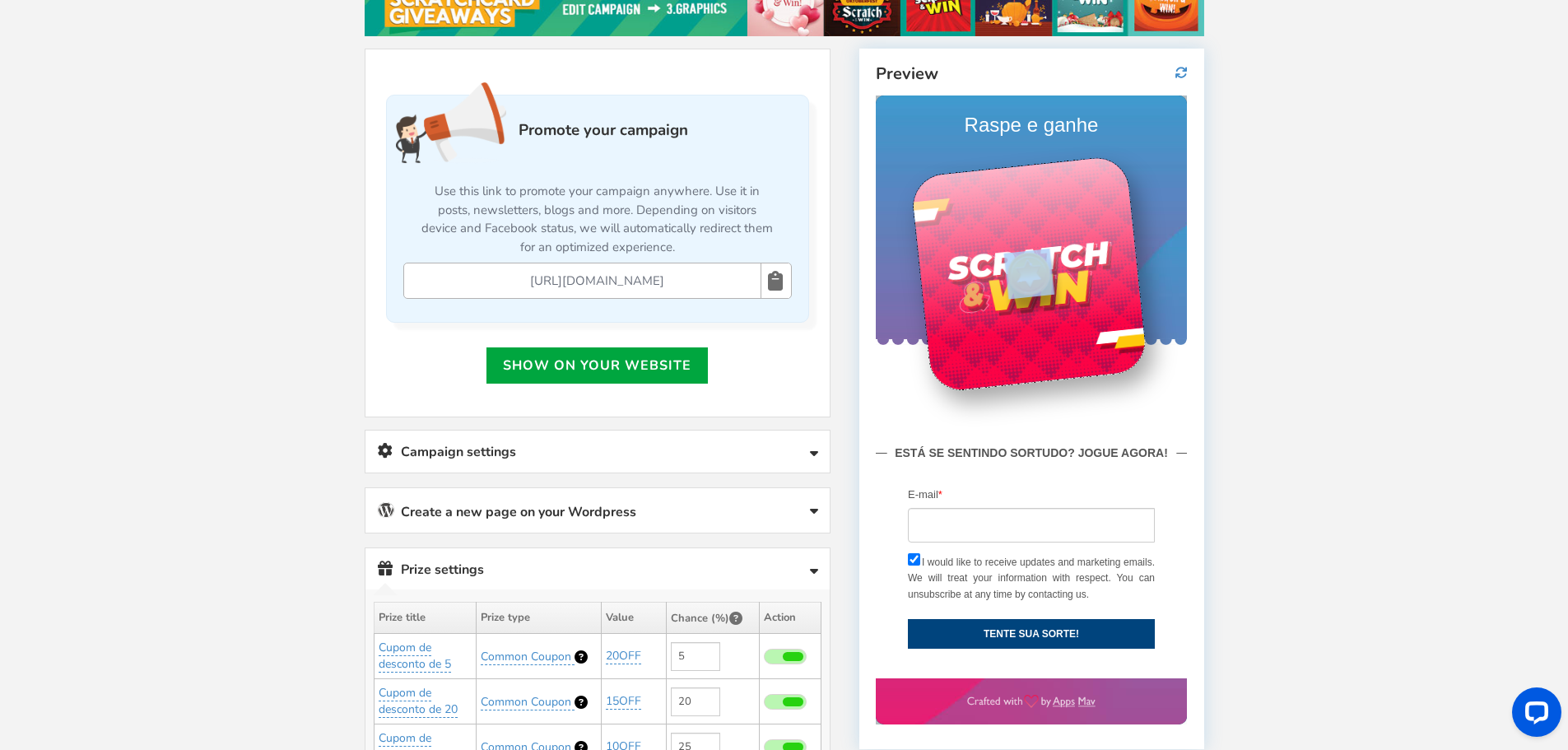
click at [1076, 265] on div at bounding box center [1029, 274] width 237 height 237
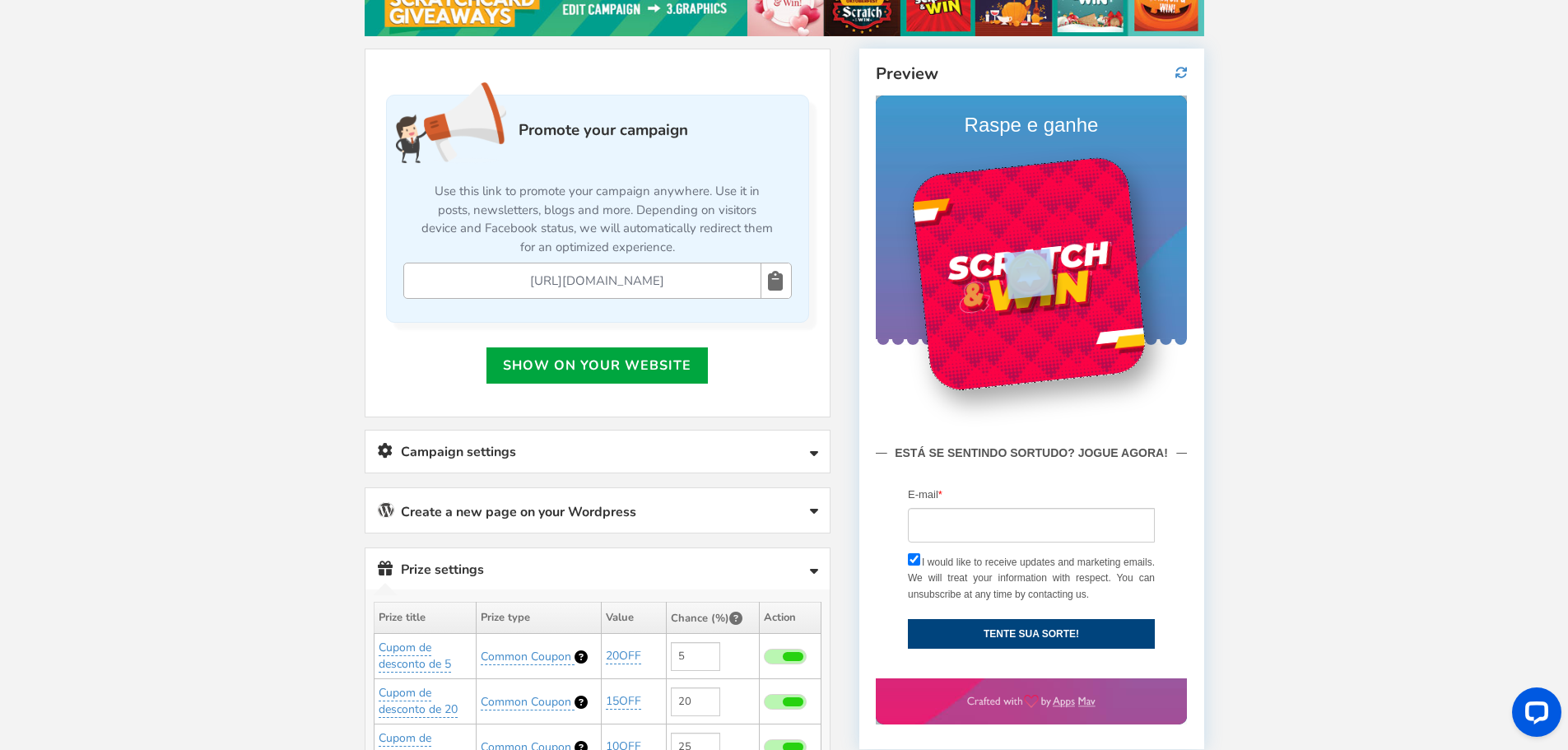
scroll to position [531, 0]
